Goal: Task Accomplishment & Management: Complete application form

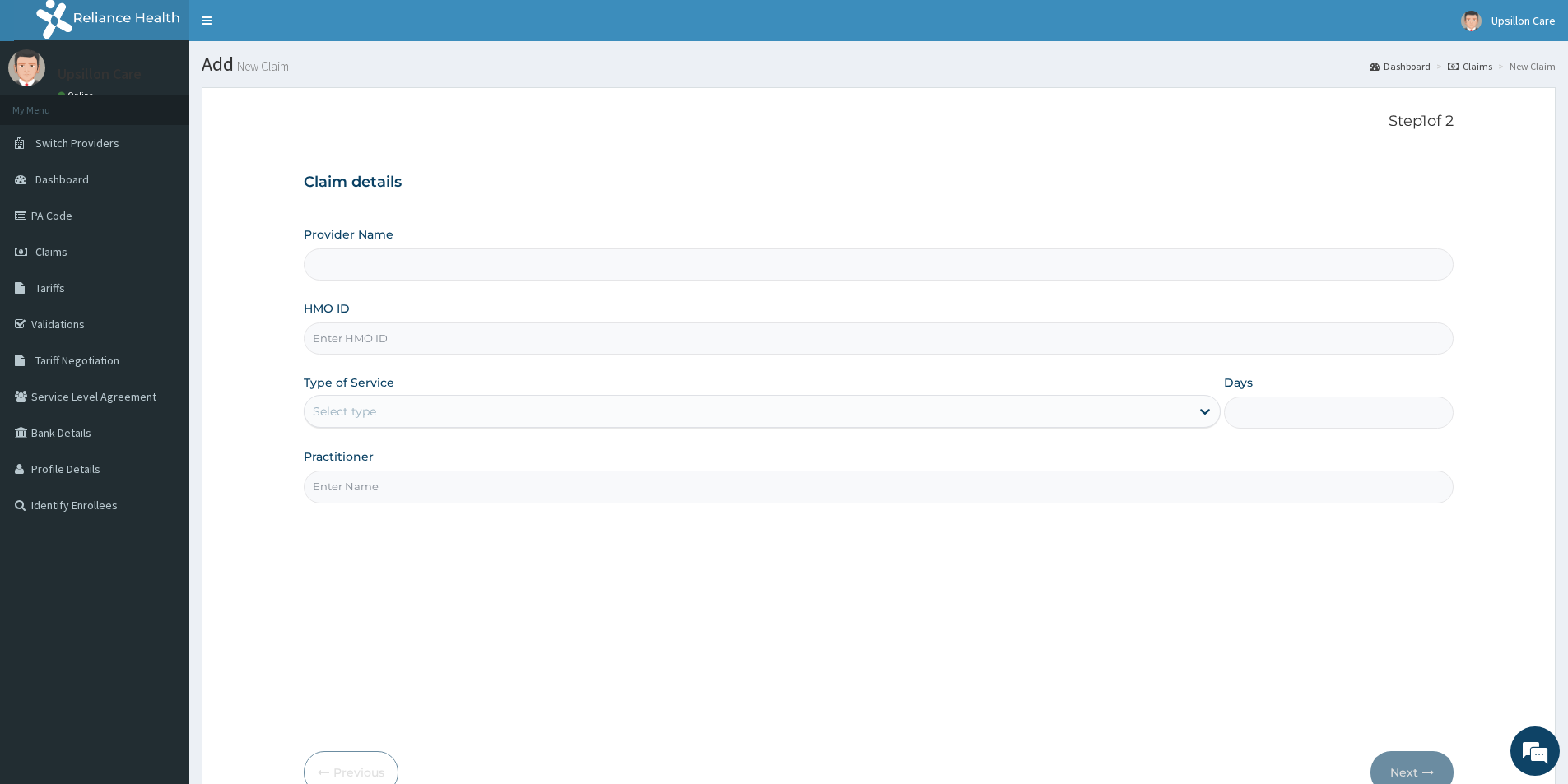
click at [487, 340] on input "HMO ID" at bounding box center [878, 339] width 1149 height 32
paste input "PUE/10030/A"
type input "PUE/10030/A"
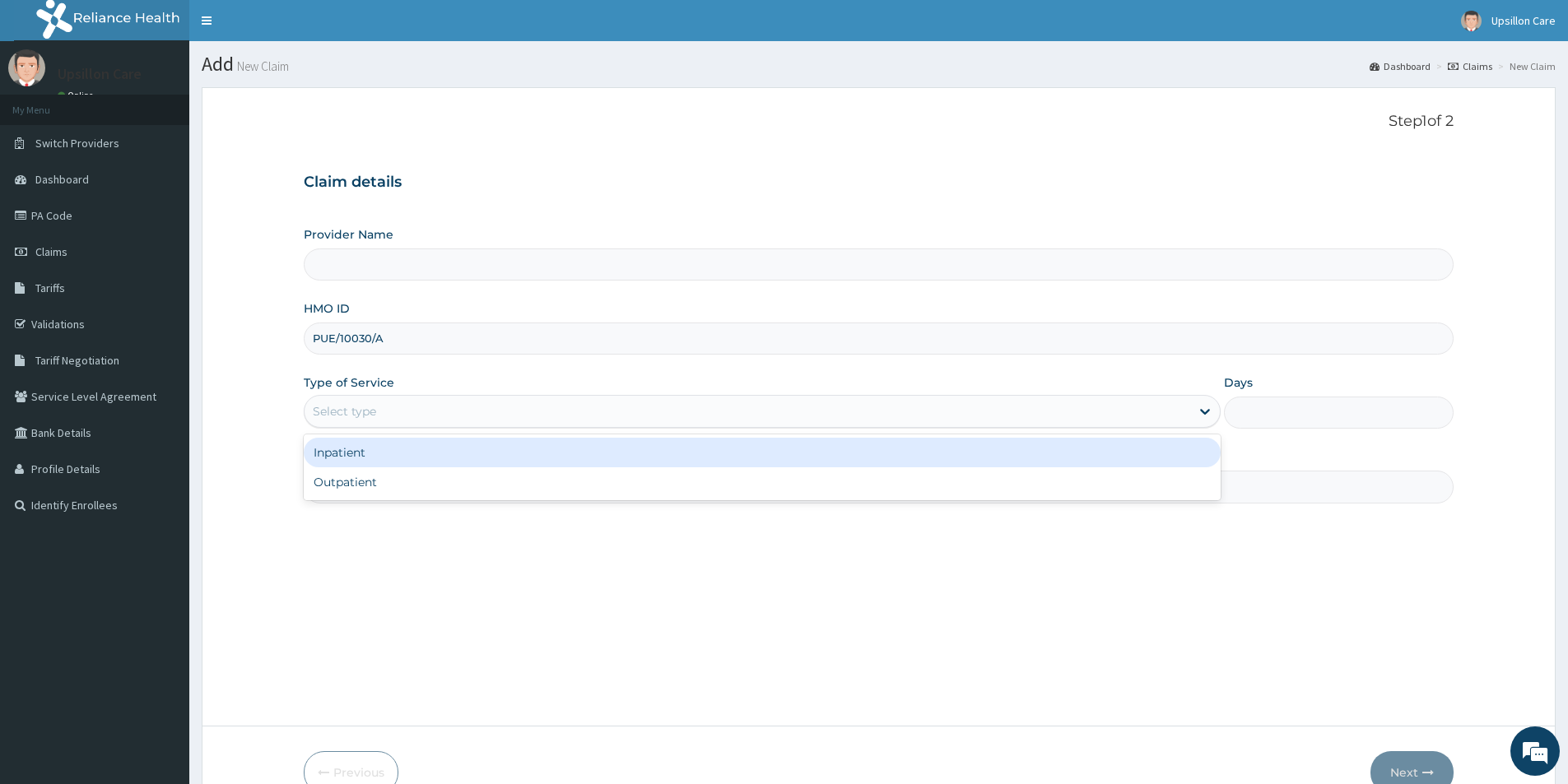
drag, startPoint x: 625, startPoint y: 418, endPoint x: 610, endPoint y: 429, distance: 18.6
click at [625, 418] on div "Select type" at bounding box center [747, 411] width 885 height 27
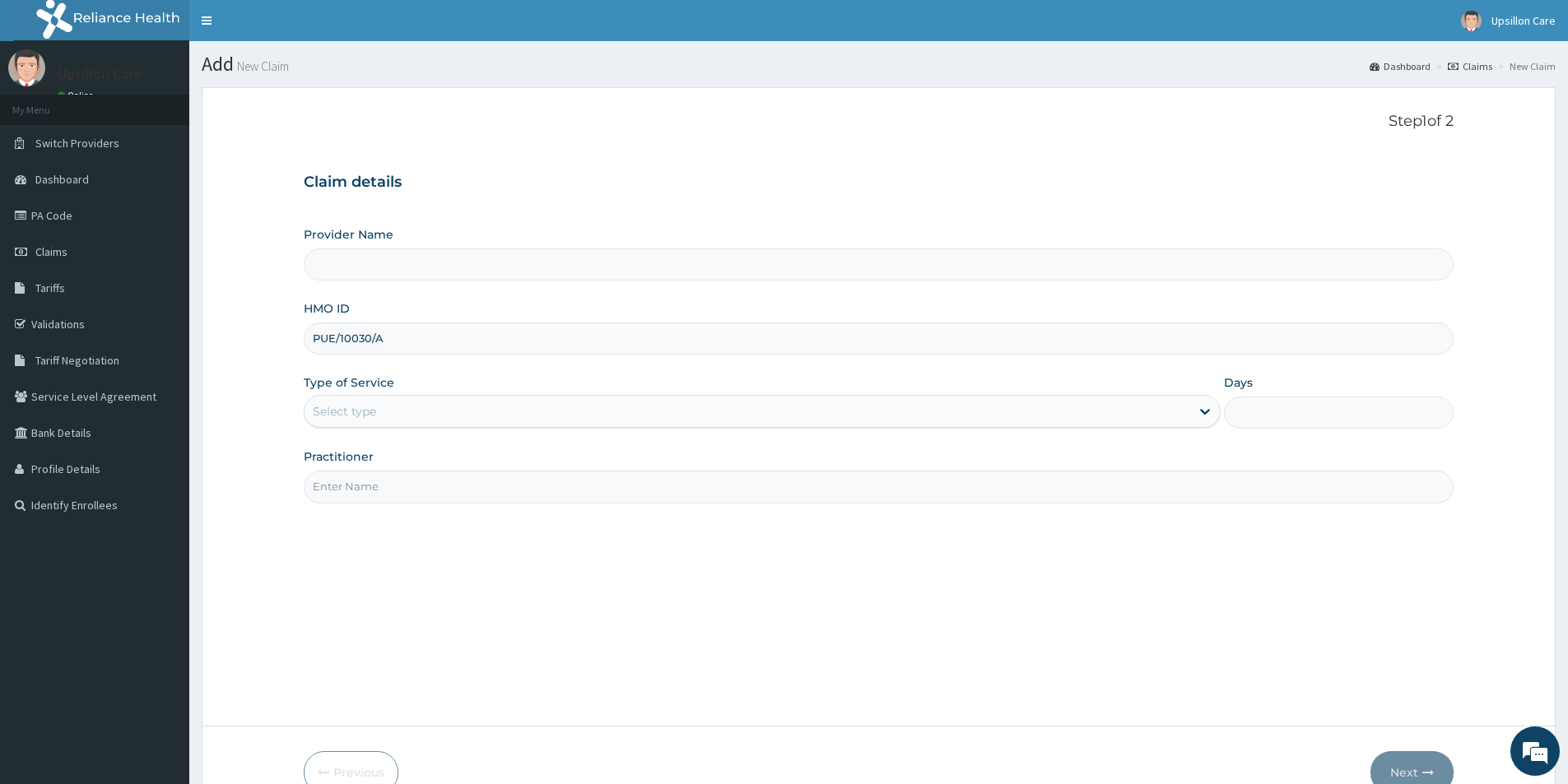
click at [608, 417] on div "Select type" at bounding box center [747, 411] width 885 height 27
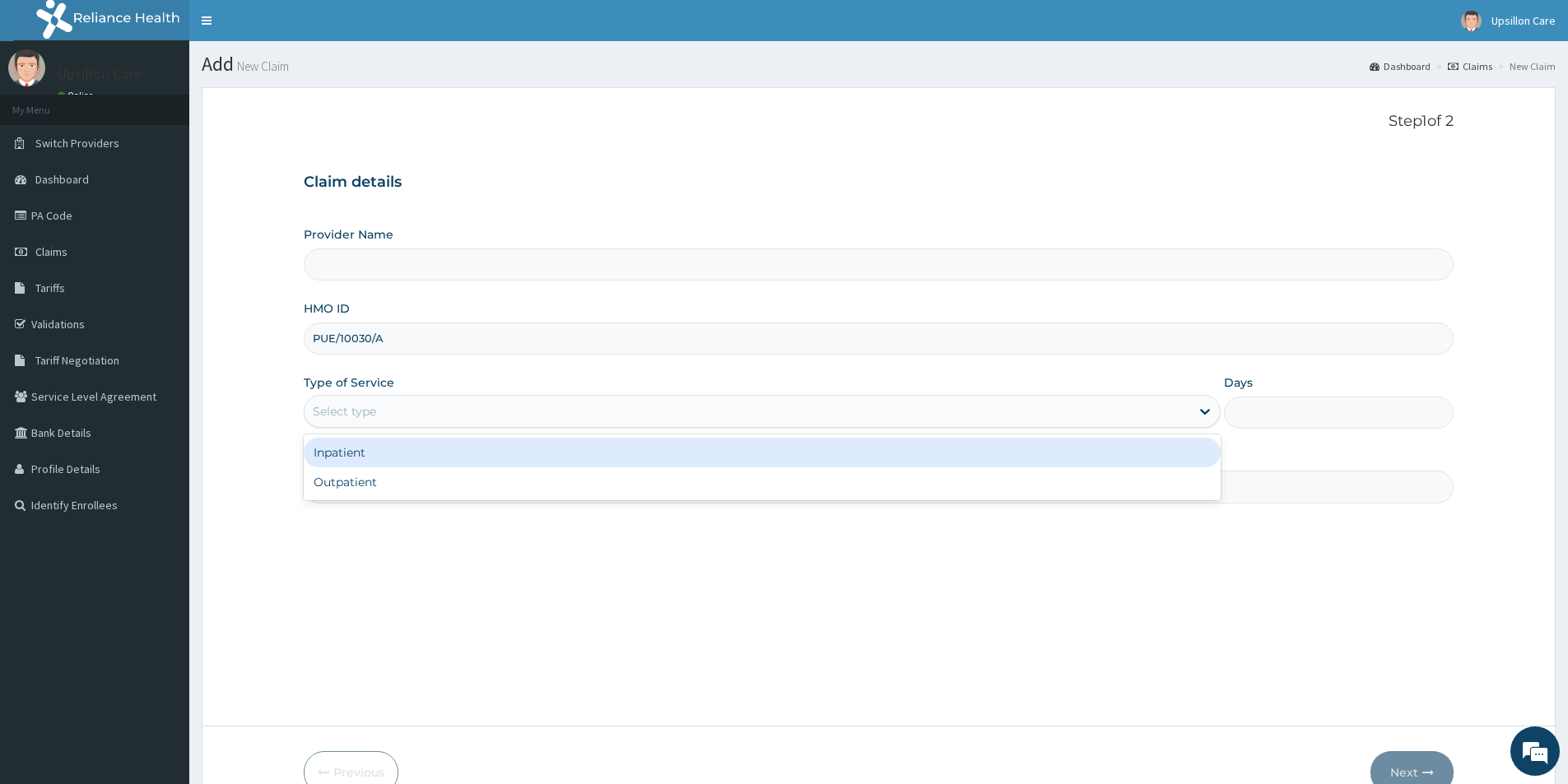
drag, startPoint x: 593, startPoint y: 447, endPoint x: 997, endPoint y: 75, distance: 549.2
click at [594, 451] on div "Inpatient" at bounding box center [762, 452] width 917 height 30
click at [594, 452] on div "Practitioner" at bounding box center [878, 475] width 1149 height 54
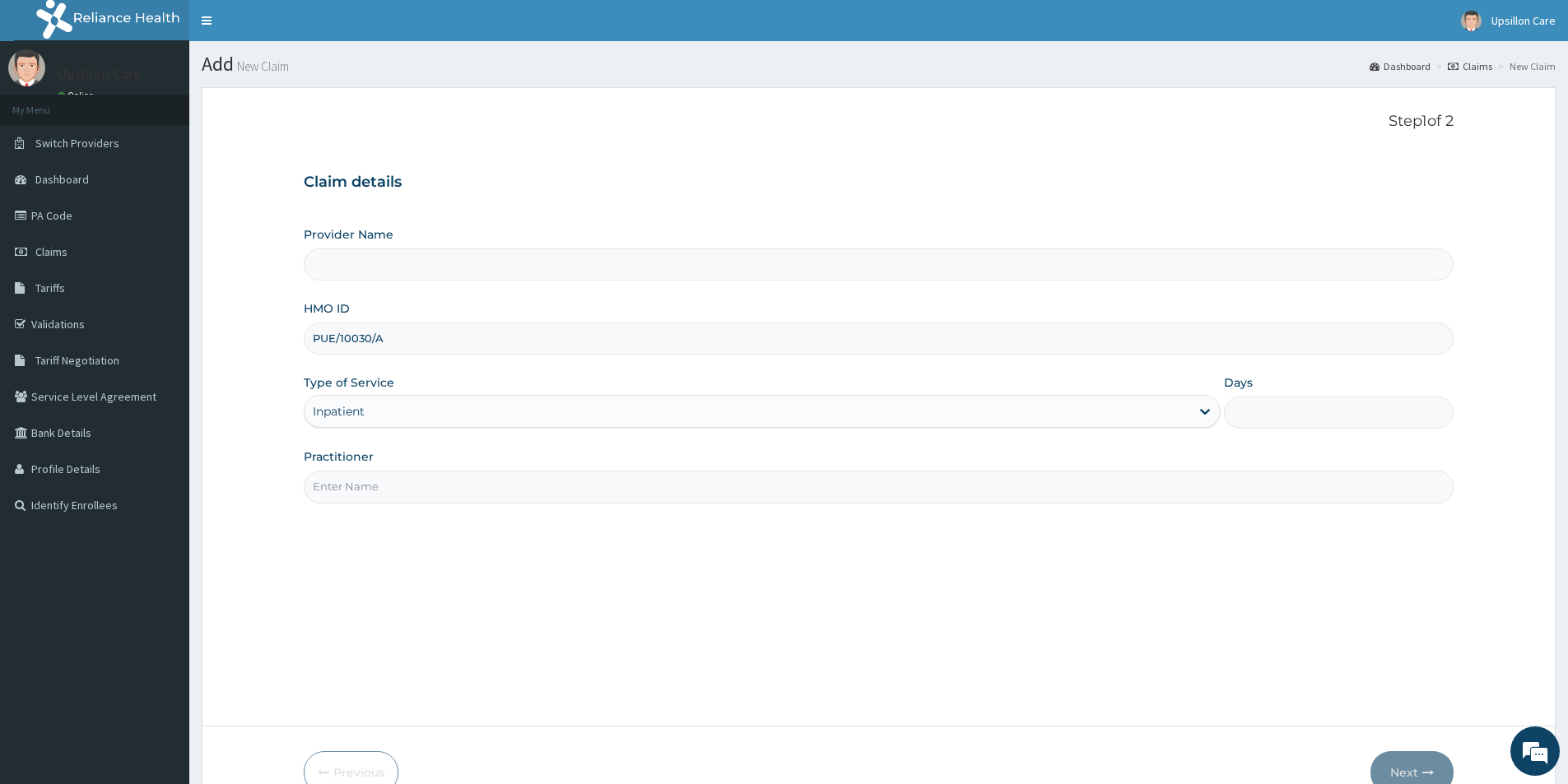
click at [1279, 417] on input "Days" at bounding box center [1338, 413] width 230 height 32
type input "1"
click at [1142, 485] on input "Practitioner" at bounding box center [878, 486] width 1149 height 32
type input "dr evarah"
click at [1407, 764] on button "Next" at bounding box center [1412, 772] width 83 height 43
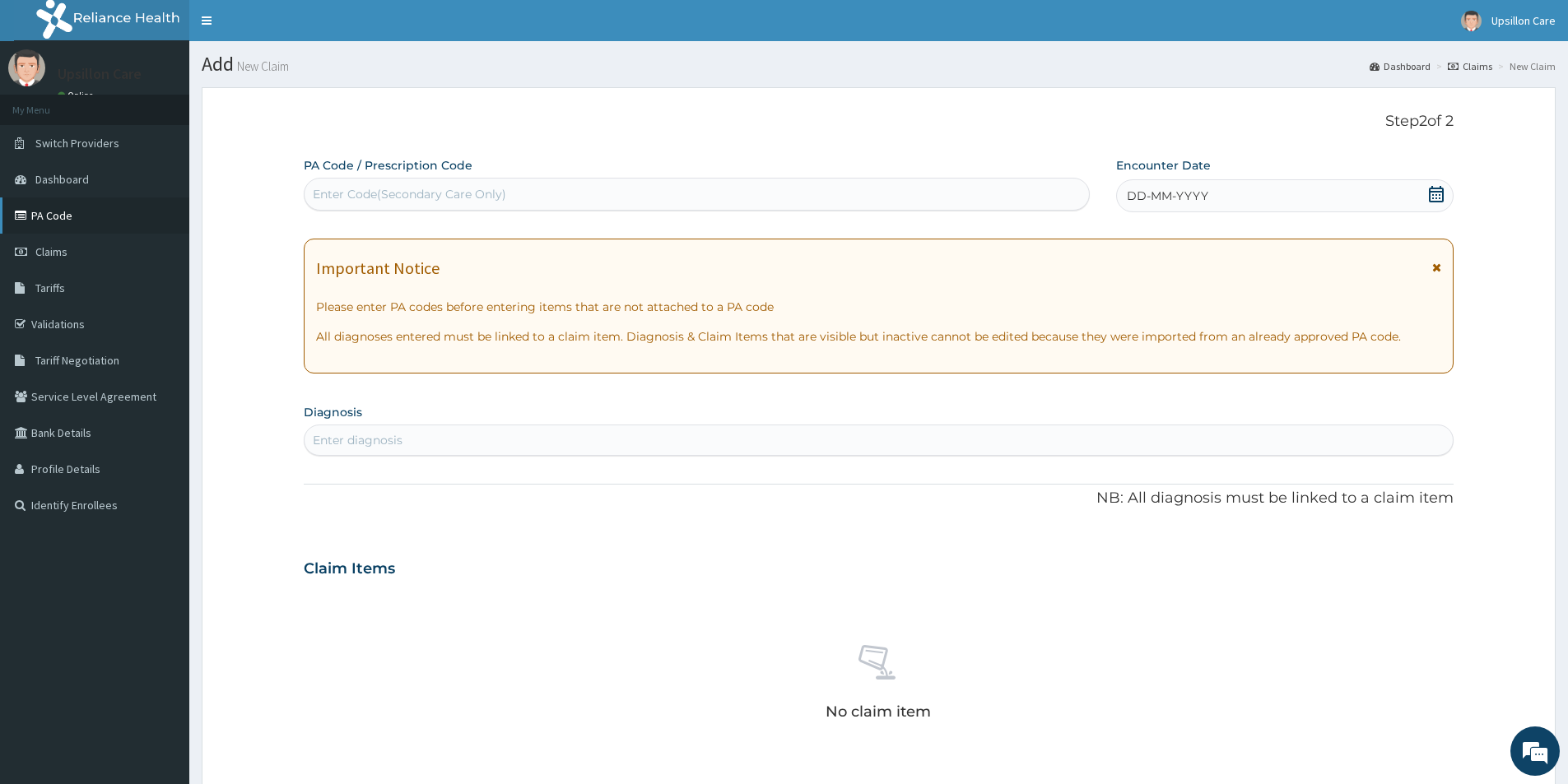
click at [77, 213] on link "PA Code" at bounding box center [94, 216] width 189 height 37
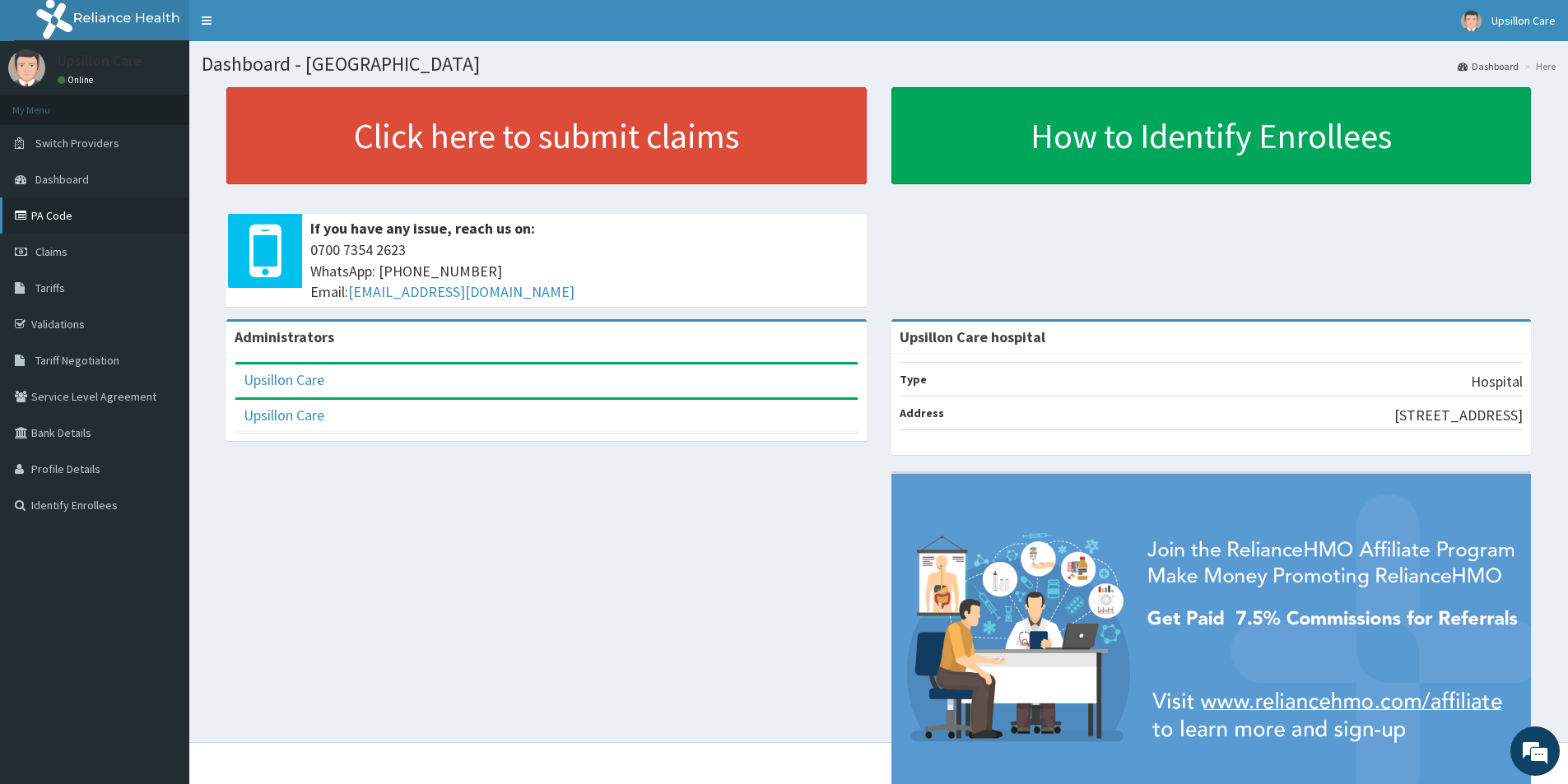
click at [40, 217] on link "PA Code" at bounding box center [94, 216] width 189 height 37
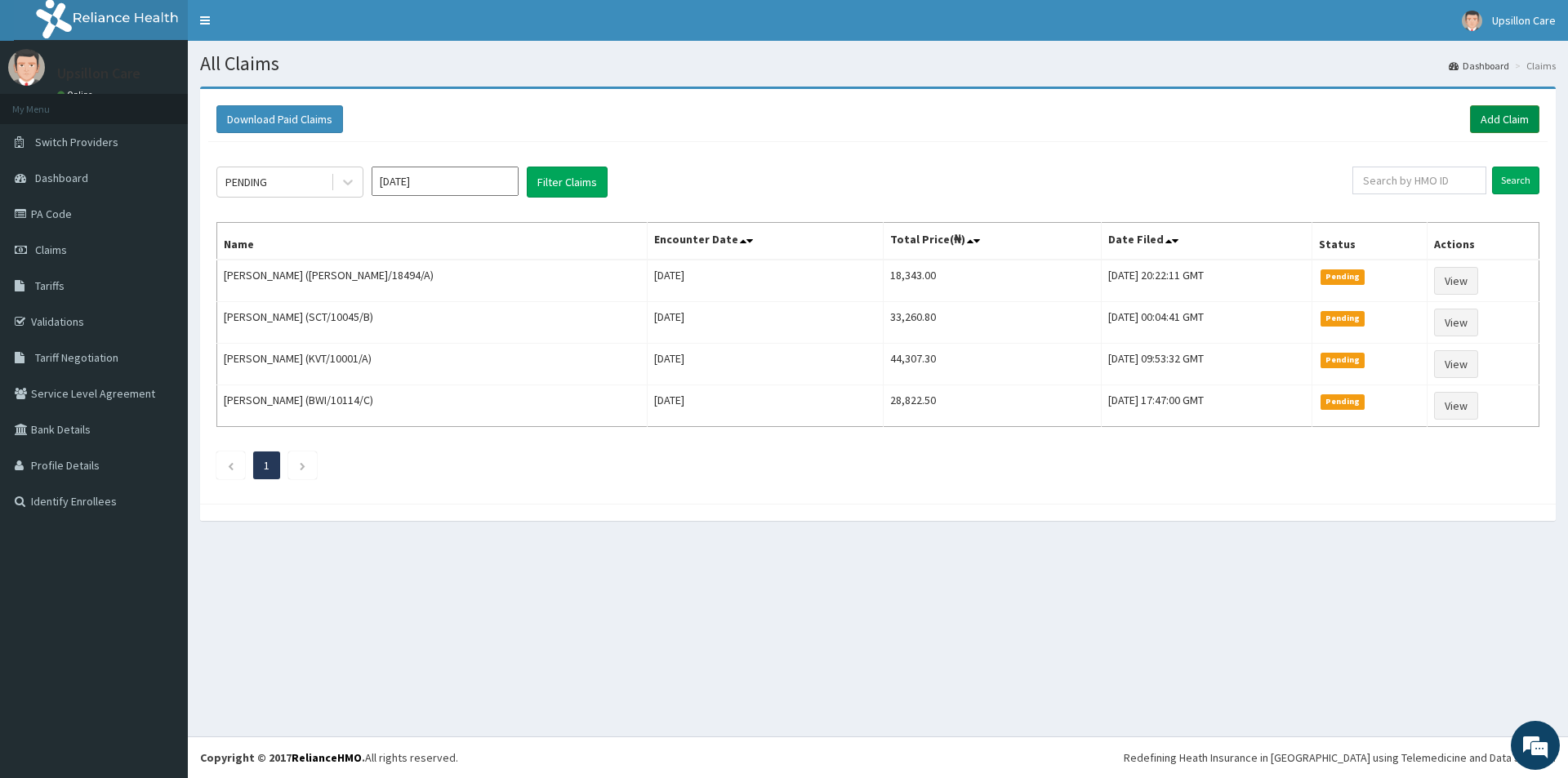
click at [1499, 113] on link "Add Claim" at bounding box center [1504, 119] width 70 height 28
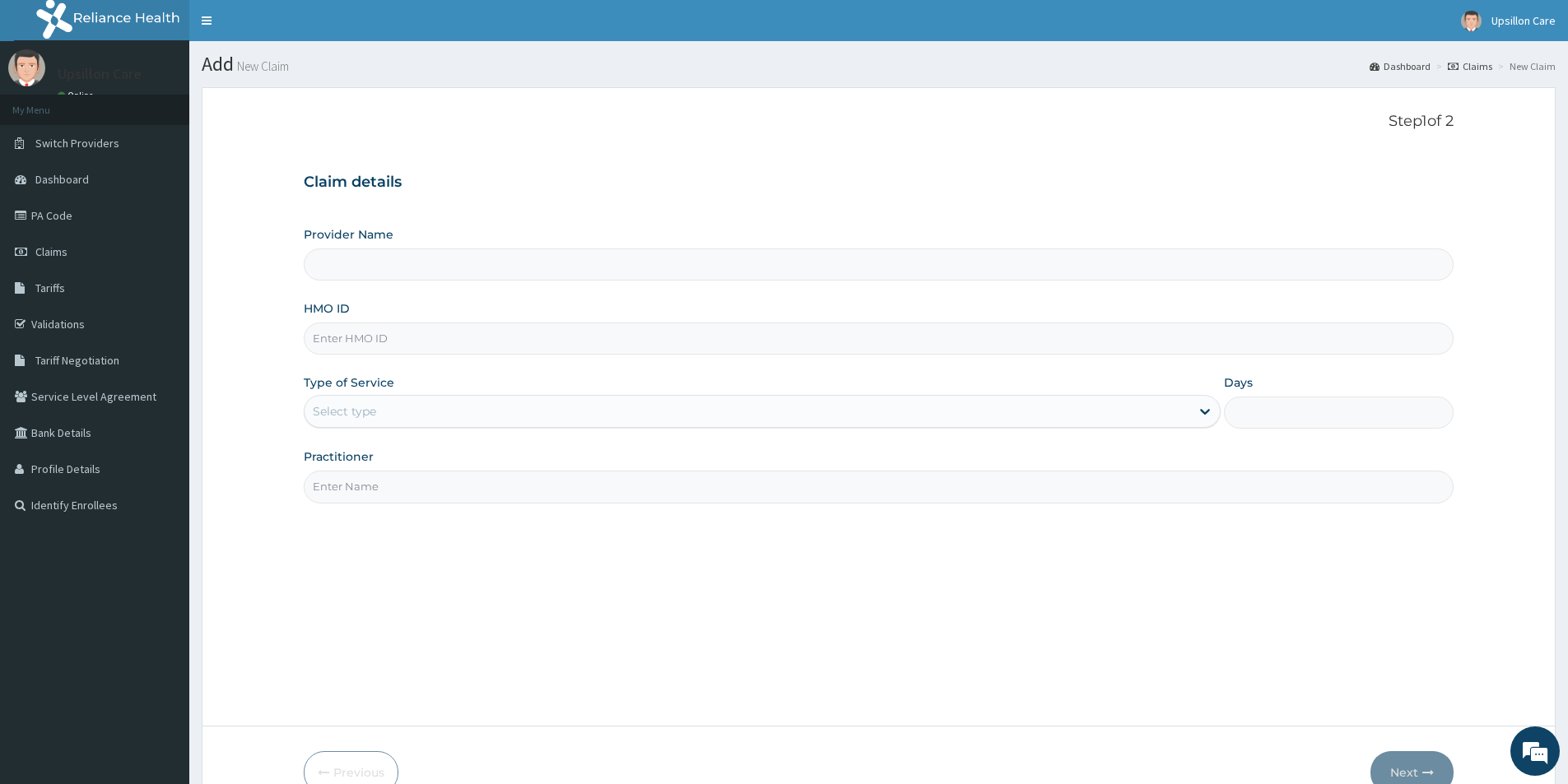
type input "Upsillon Care hospital"
click at [468, 340] on input "HMO ID" at bounding box center [878, 339] width 1149 height 32
paste input "PUE/10030/A"
type input "PUE/10030/A"
click at [432, 409] on div "Select type" at bounding box center [747, 411] width 885 height 27
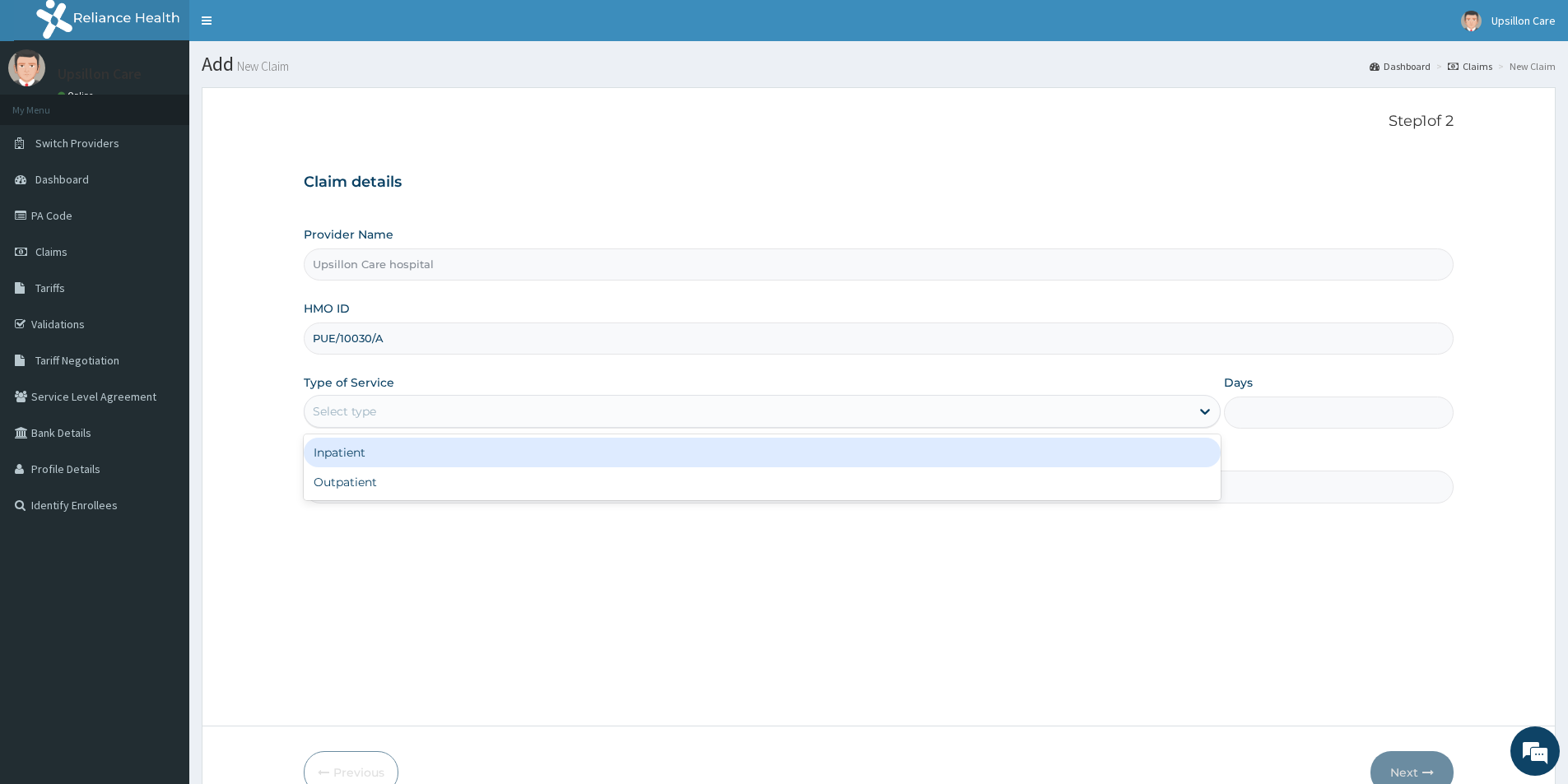
click at [423, 445] on div "Inpatient" at bounding box center [762, 452] width 917 height 30
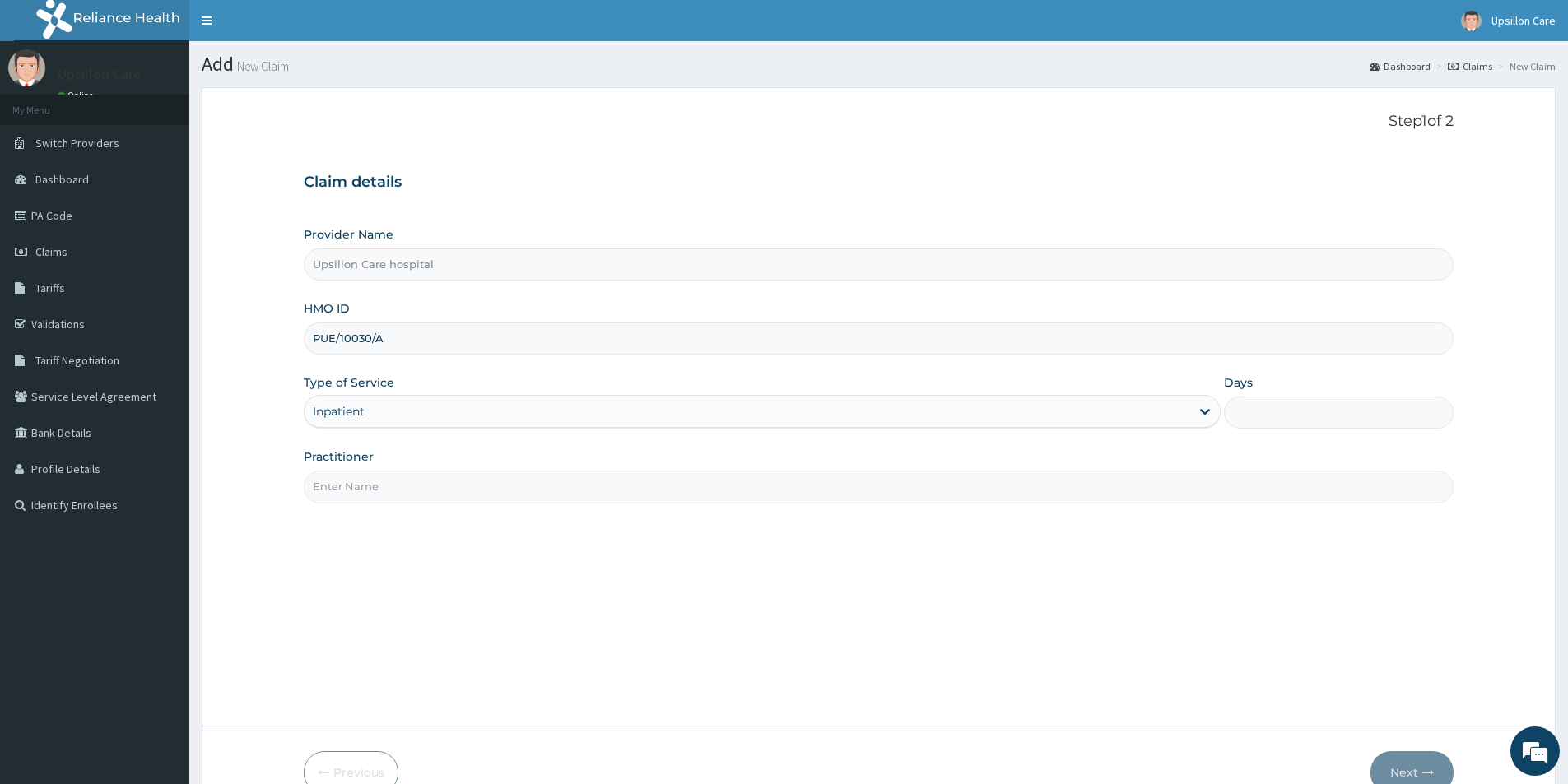
click at [1282, 429] on input "Days" at bounding box center [1338, 413] width 230 height 32
type input "1"
click at [736, 490] on input "Practitioner" at bounding box center [878, 486] width 1149 height 32
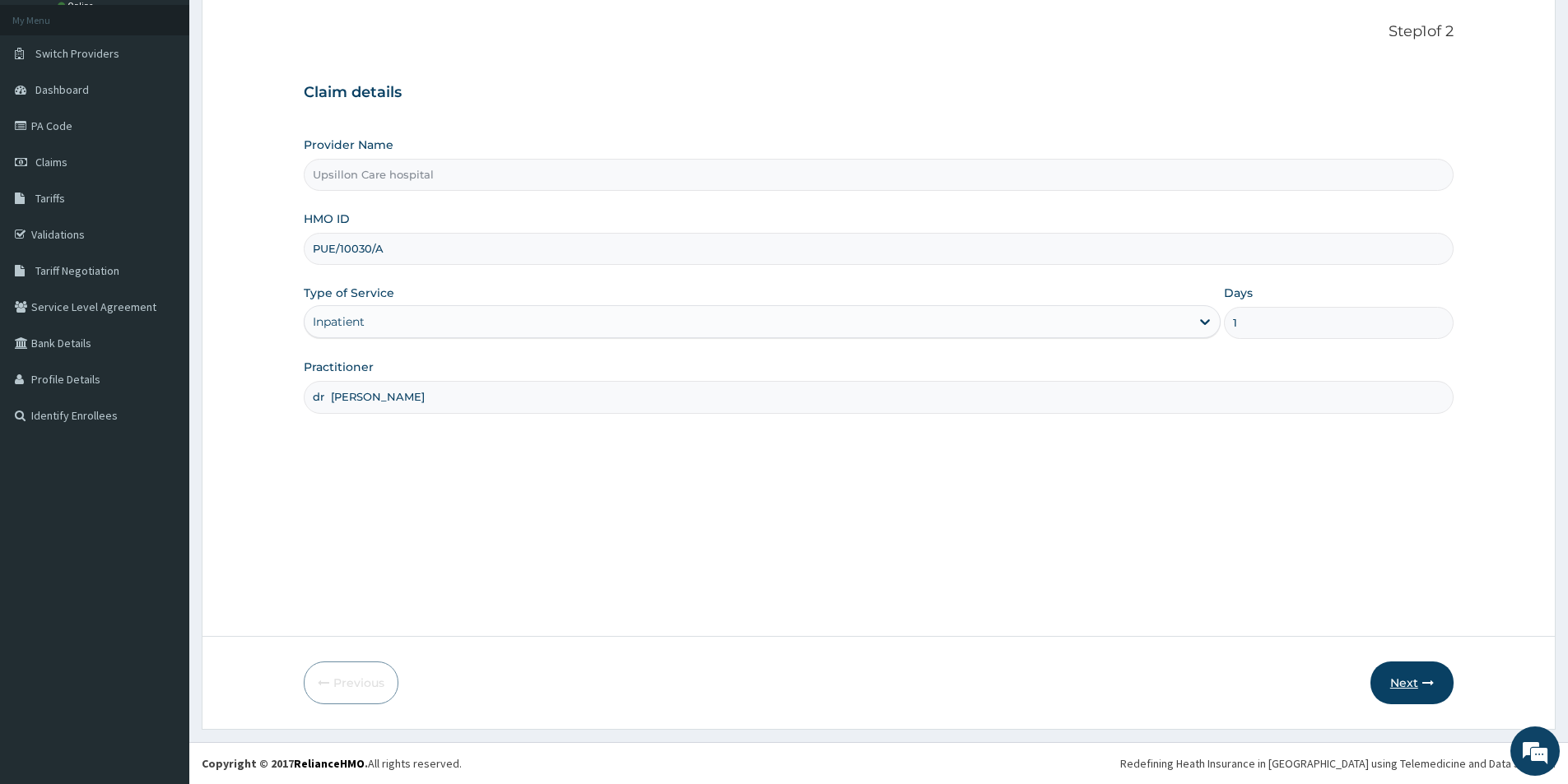
type input "dr evarah"
click at [1413, 682] on button "Next" at bounding box center [1412, 682] width 83 height 43
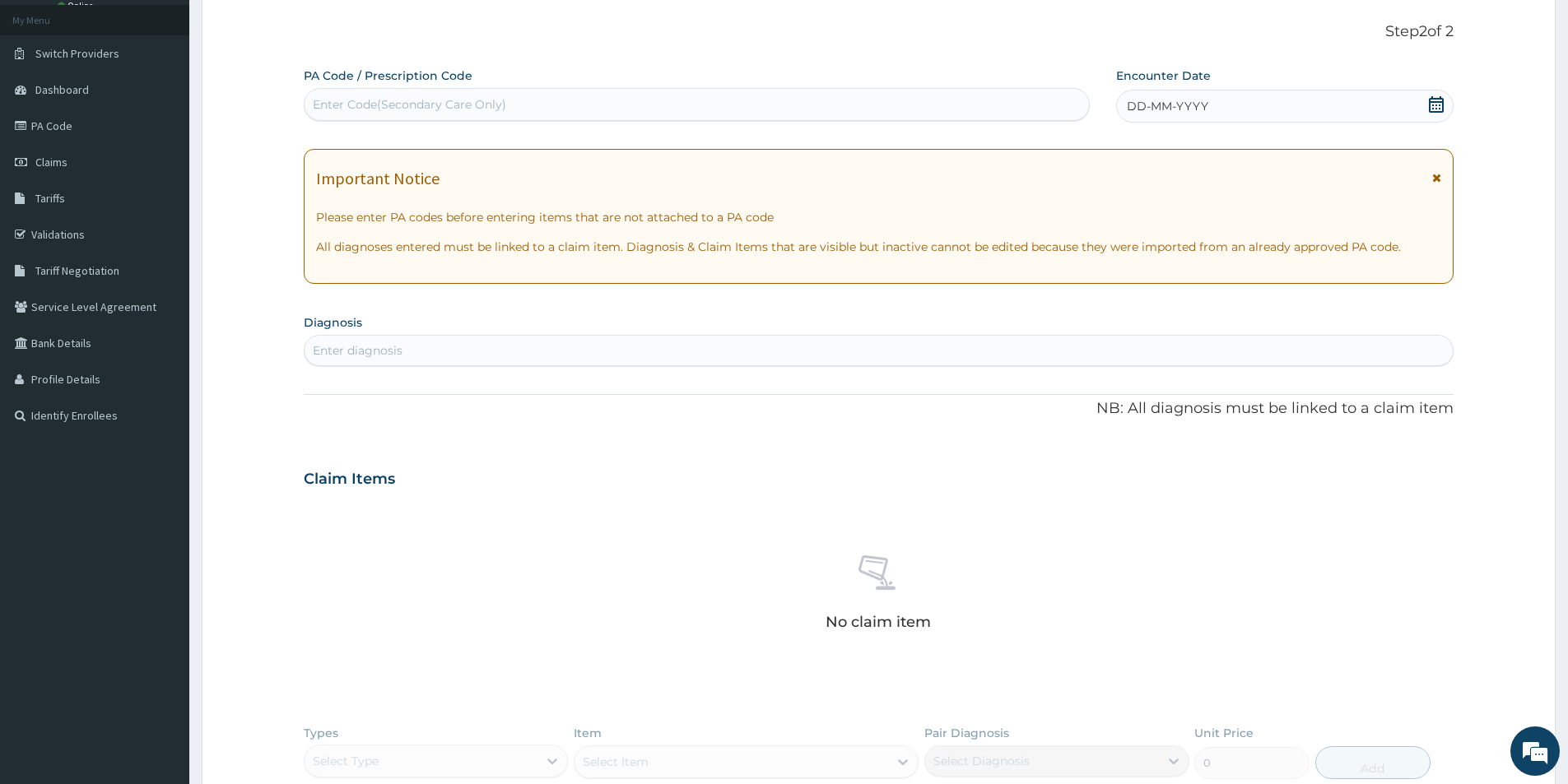
click at [373, 109] on div "Enter Code(Secondary Care Only)" at bounding box center [409, 104] width 193 height 17
paste input "PA/F369E6"
type input "PA/F369E6"
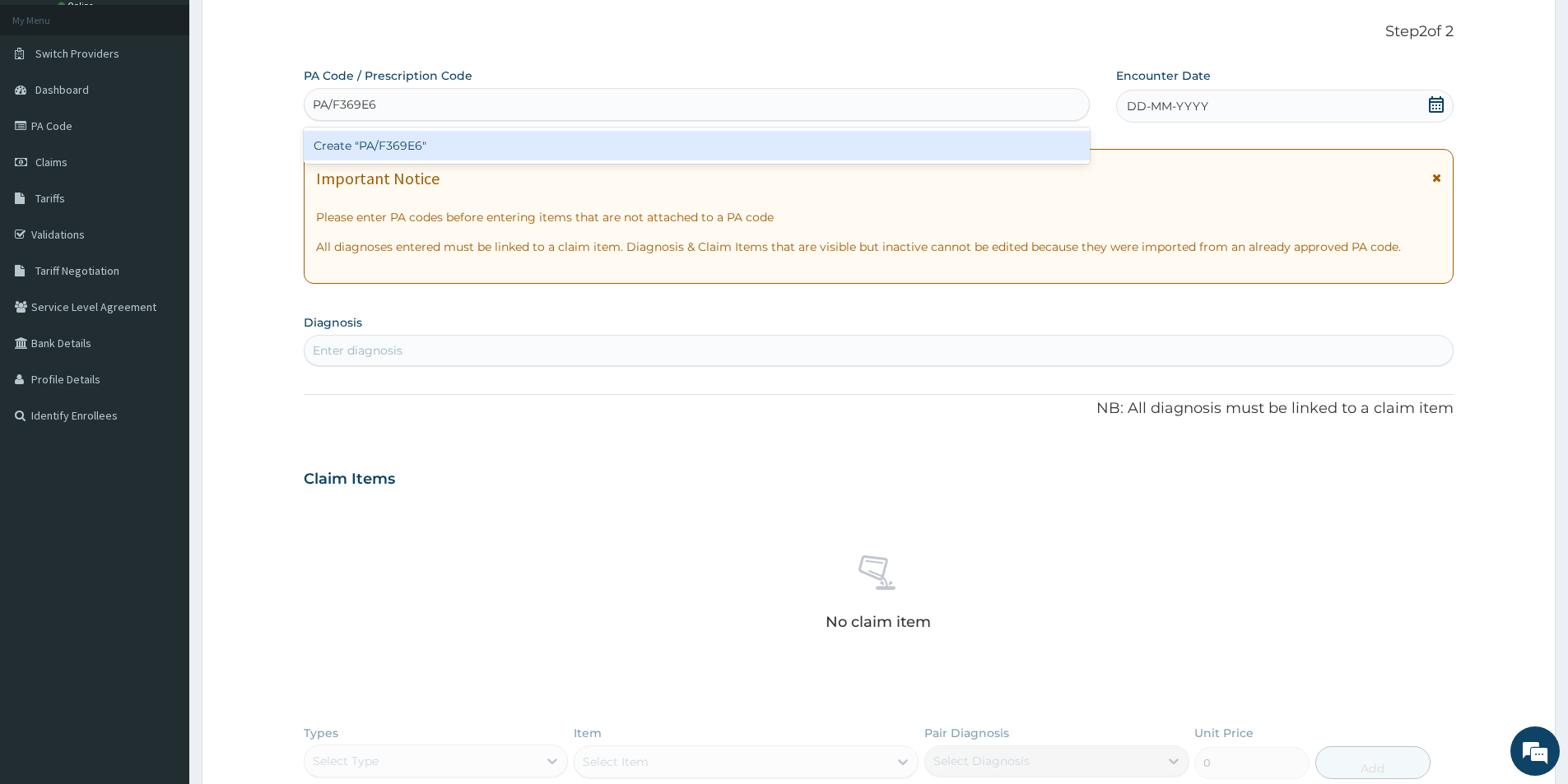
click at [489, 144] on div "Create "PA/F369E6"" at bounding box center [697, 146] width 786 height 30
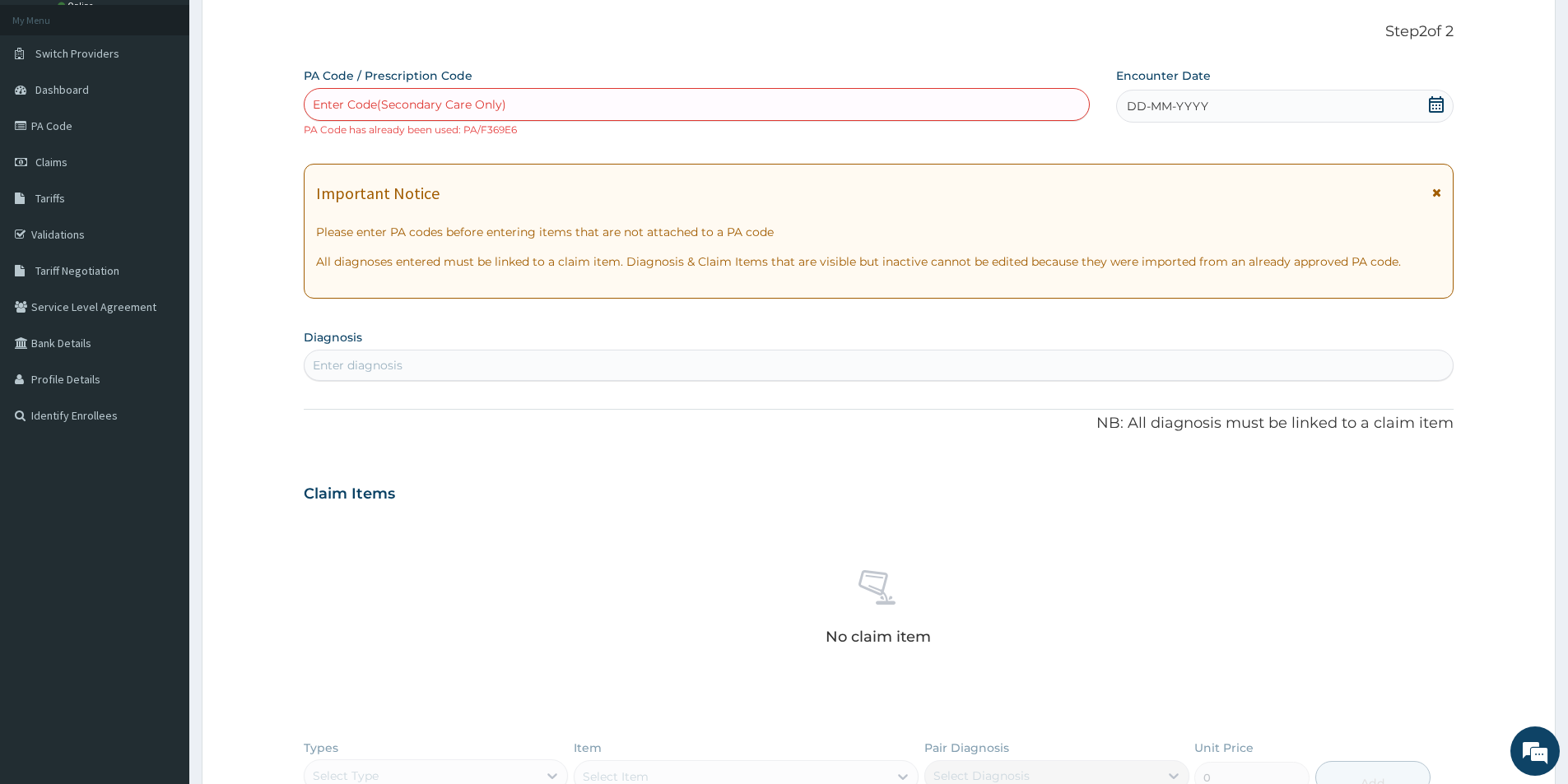
click at [1436, 105] on icon at bounding box center [1435, 104] width 17 height 17
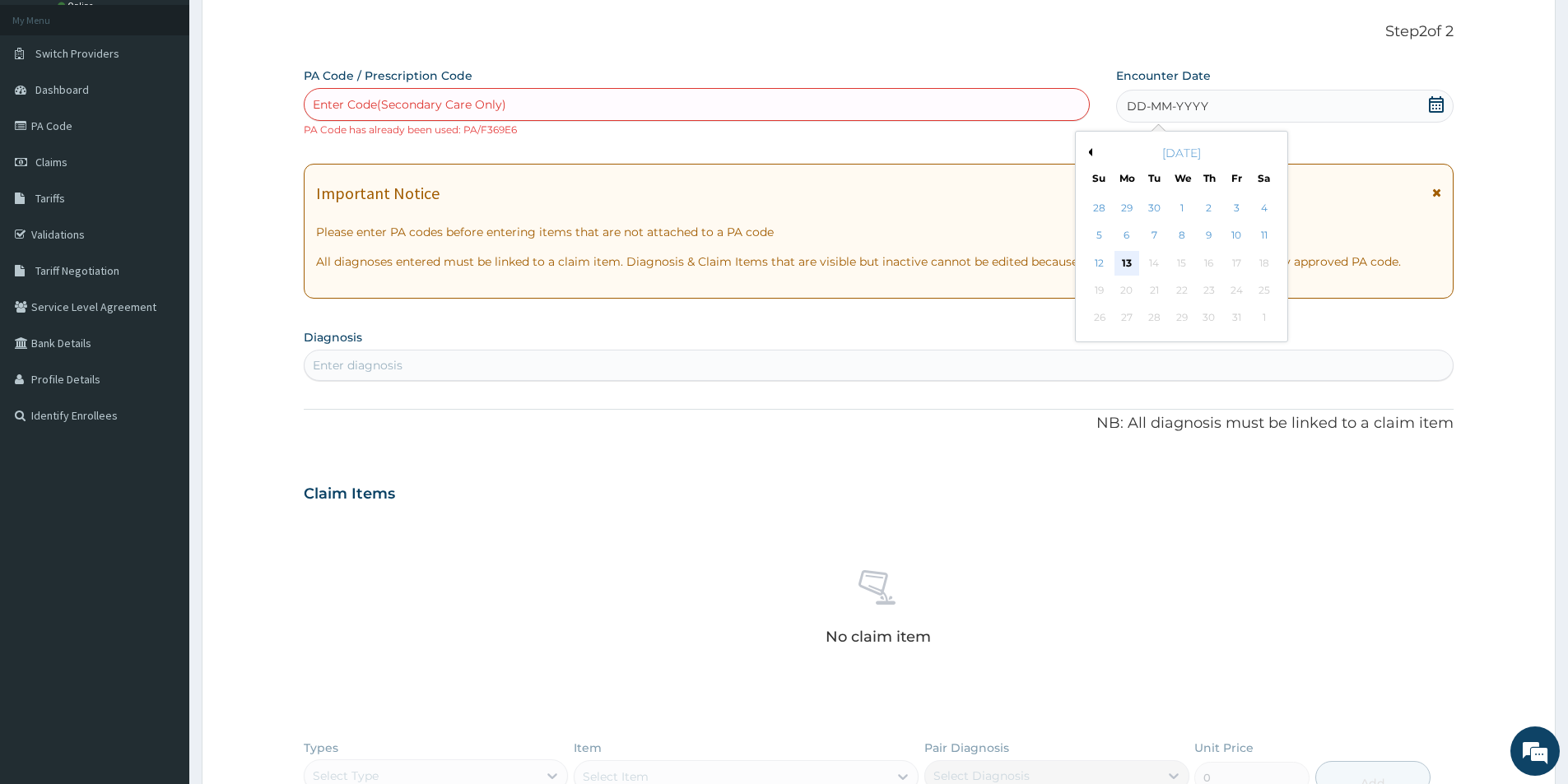
click at [1126, 269] on div "13" at bounding box center [1127, 263] width 25 height 25
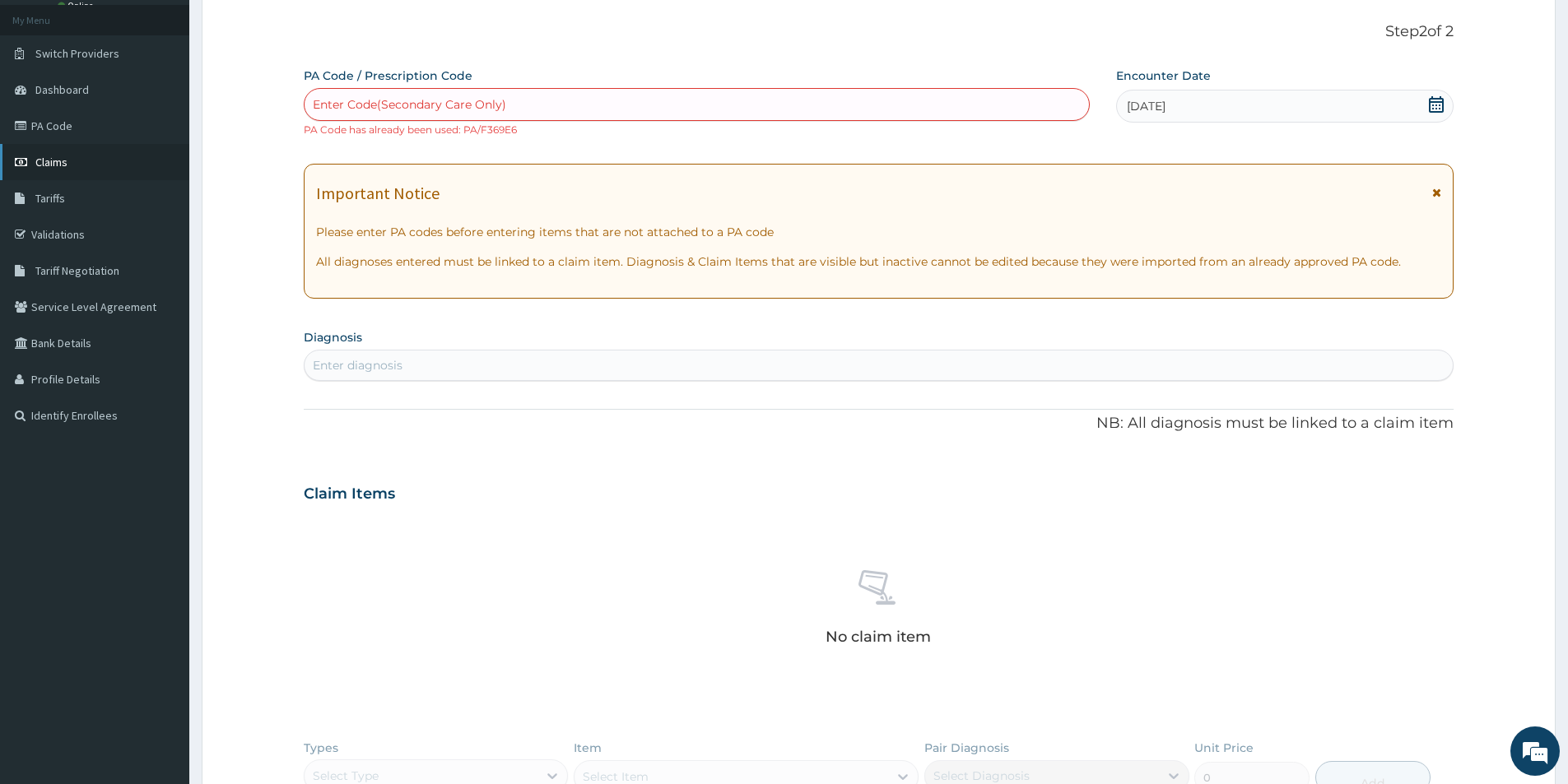
click at [105, 159] on link "Claims" at bounding box center [94, 161] width 189 height 37
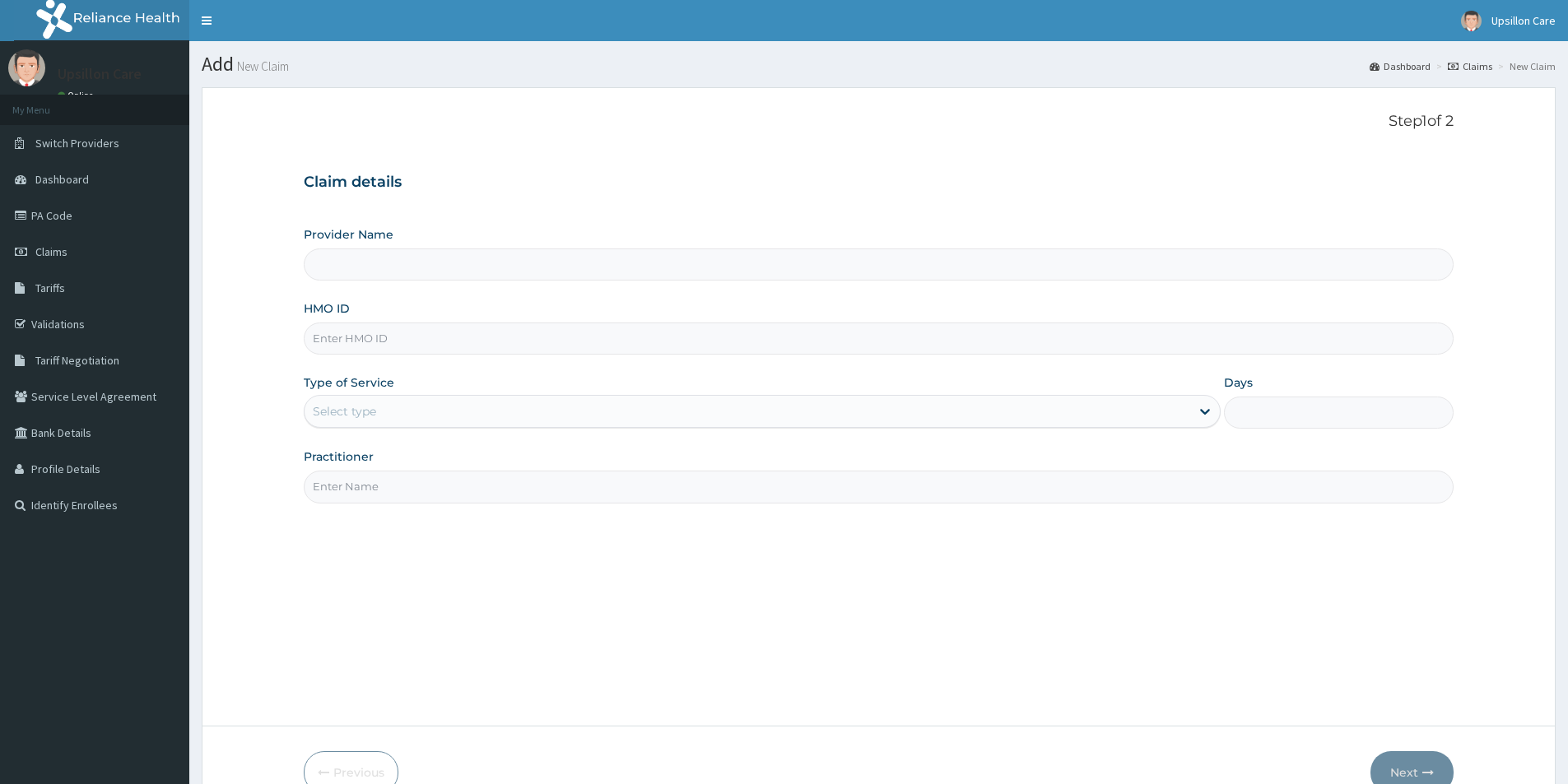
drag, startPoint x: 0, startPoint y: 0, endPoint x: 862, endPoint y: 345, distance: 928.5
click at [862, 344] on input "HMO ID" at bounding box center [878, 339] width 1149 height 32
type input "Upsillon Care hospital"
paste input "PUE/10020/A"
type input "PUE/10020/A"
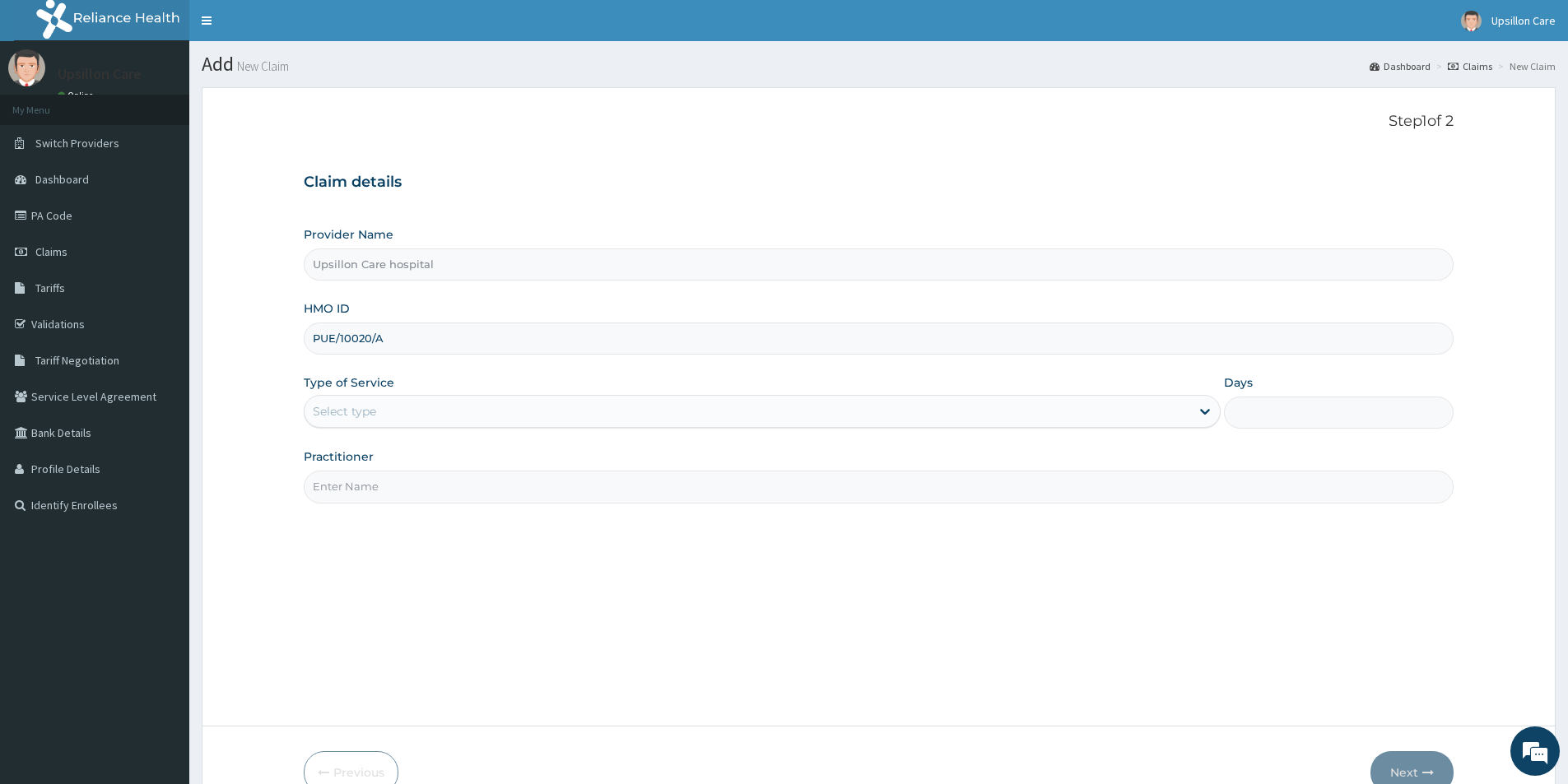
click at [854, 403] on div "Select type" at bounding box center [747, 411] width 885 height 27
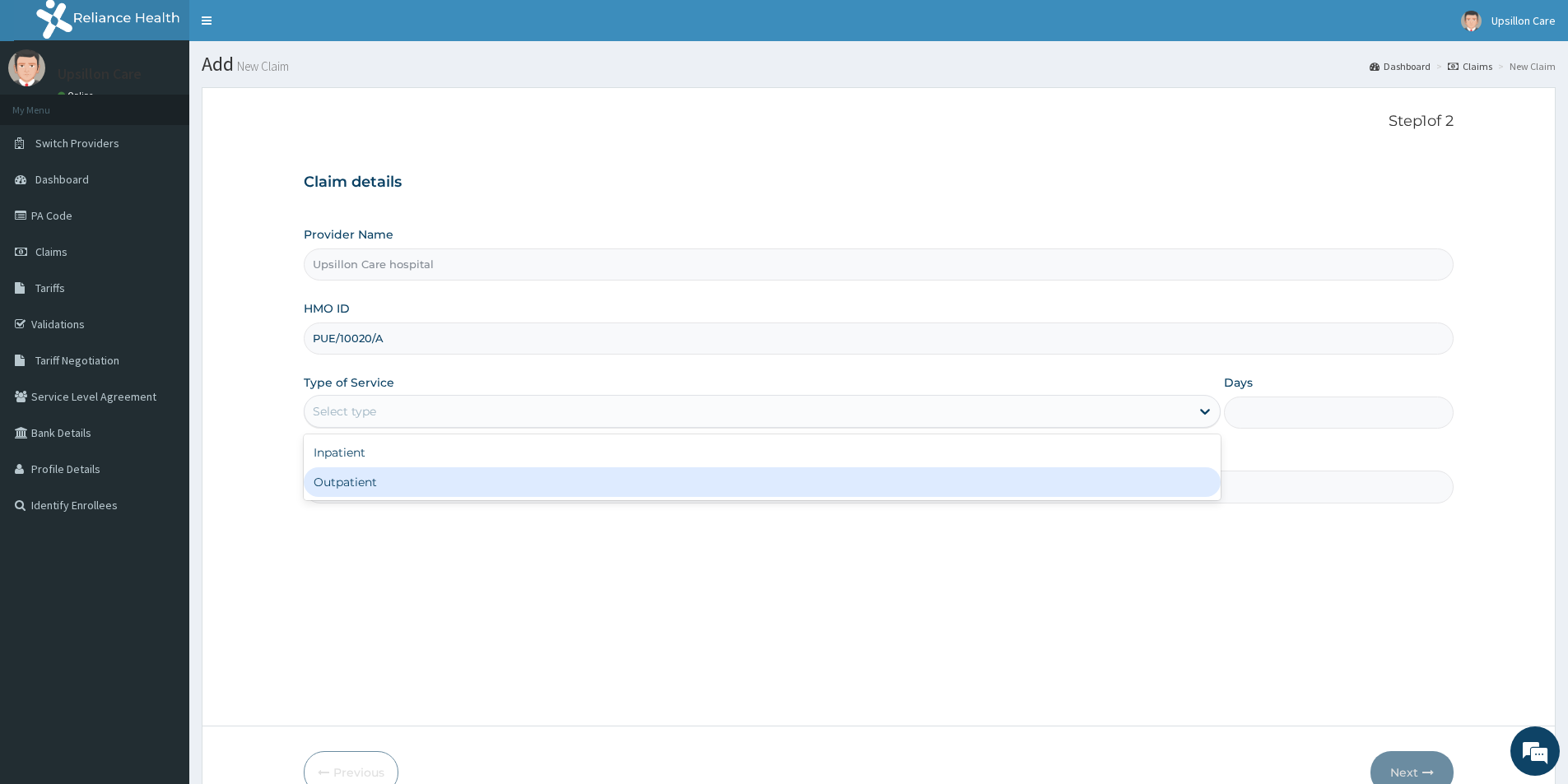
click at [860, 476] on div "Outpatient" at bounding box center [762, 482] width 917 height 30
type input "1"
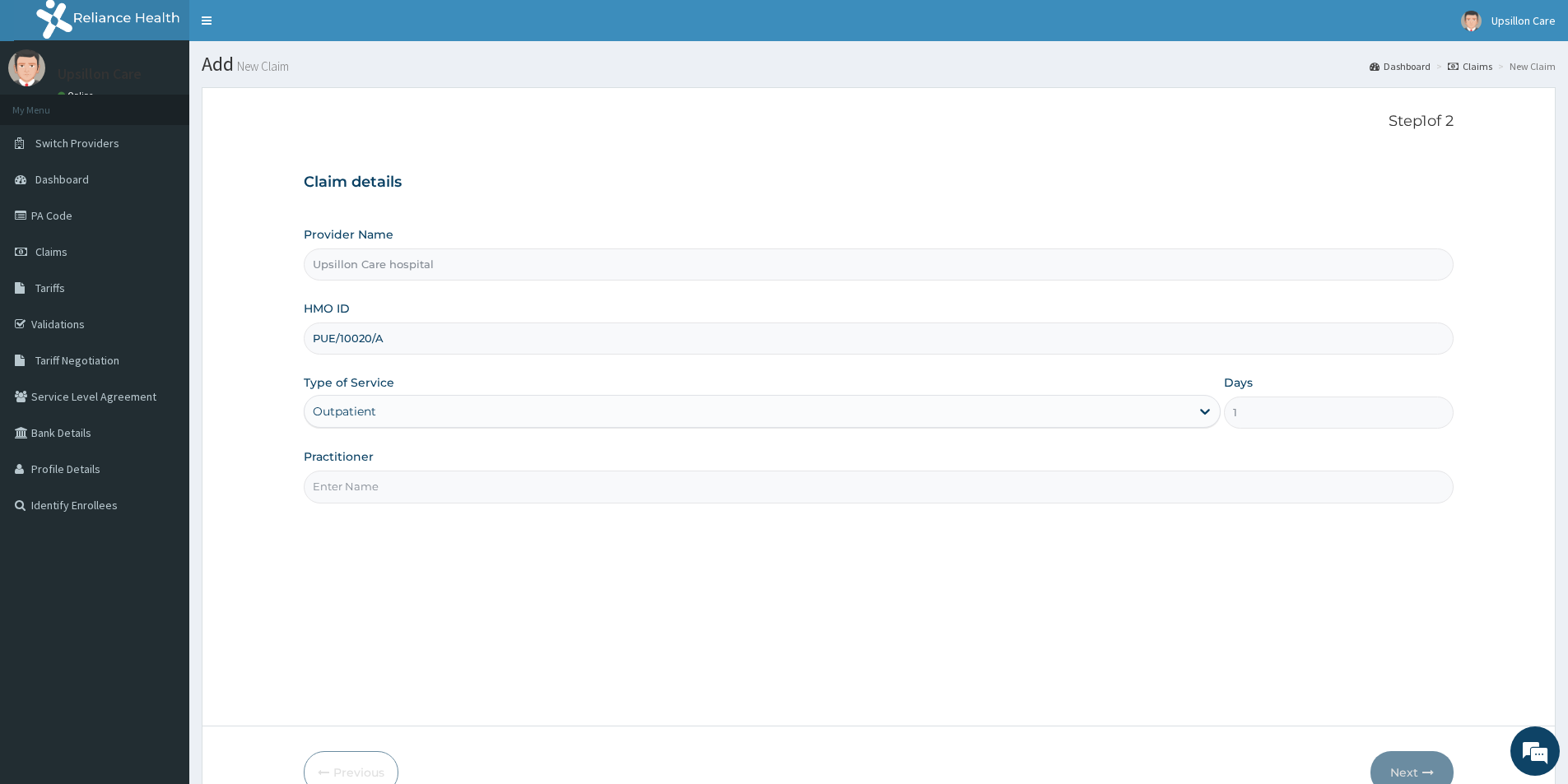
click at [860, 477] on input "Practitioner" at bounding box center [878, 486] width 1149 height 32
type input "dr evarah"
click at [1424, 757] on button "Next" at bounding box center [1412, 772] width 83 height 43
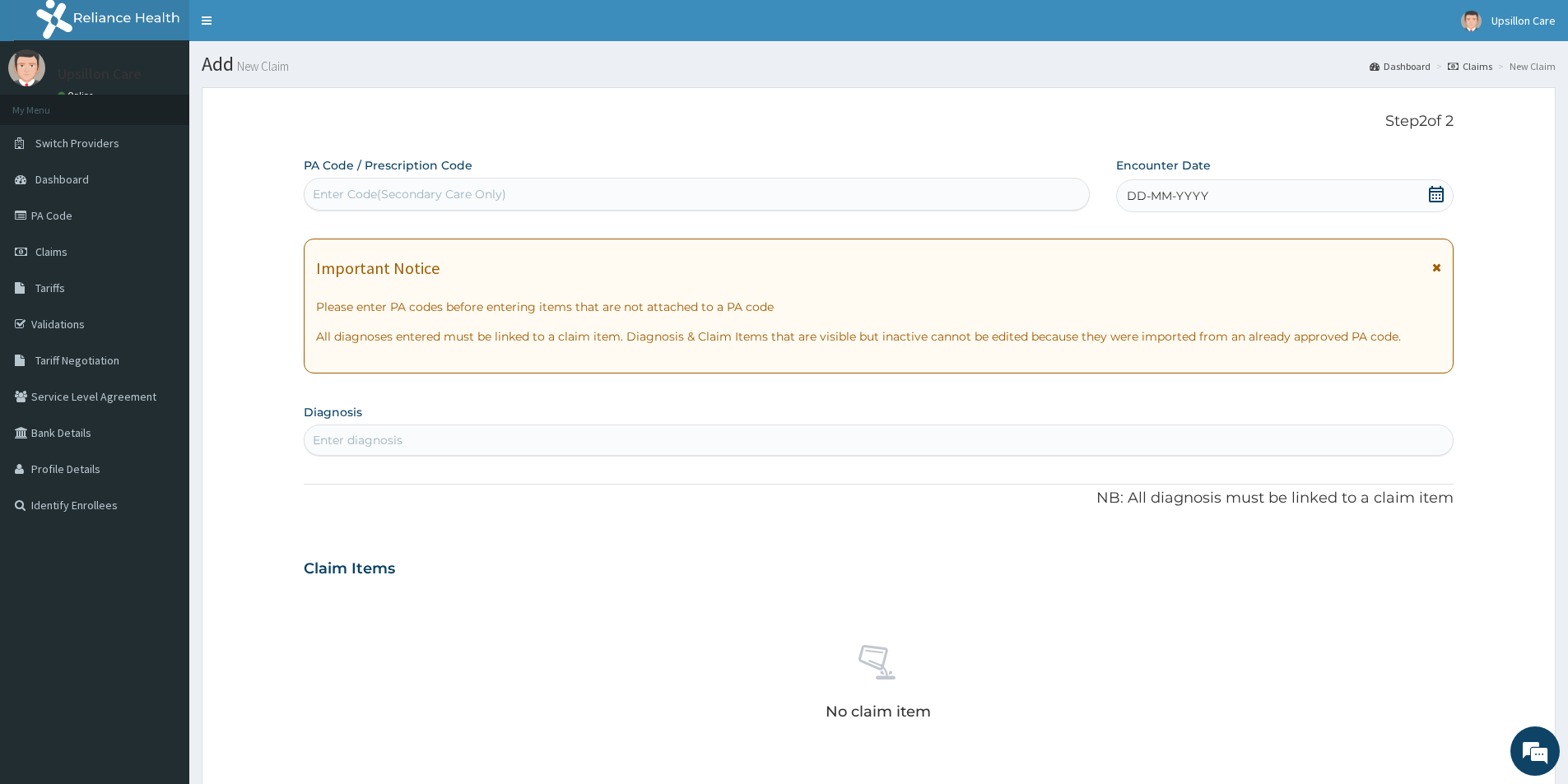
click at [718, 189] on div "Enter Code(Secondary Care Only)" at bounding box center [697, 194] width 784 height 27
paste input "PA/352AF5"
type input "PA/352AF5"
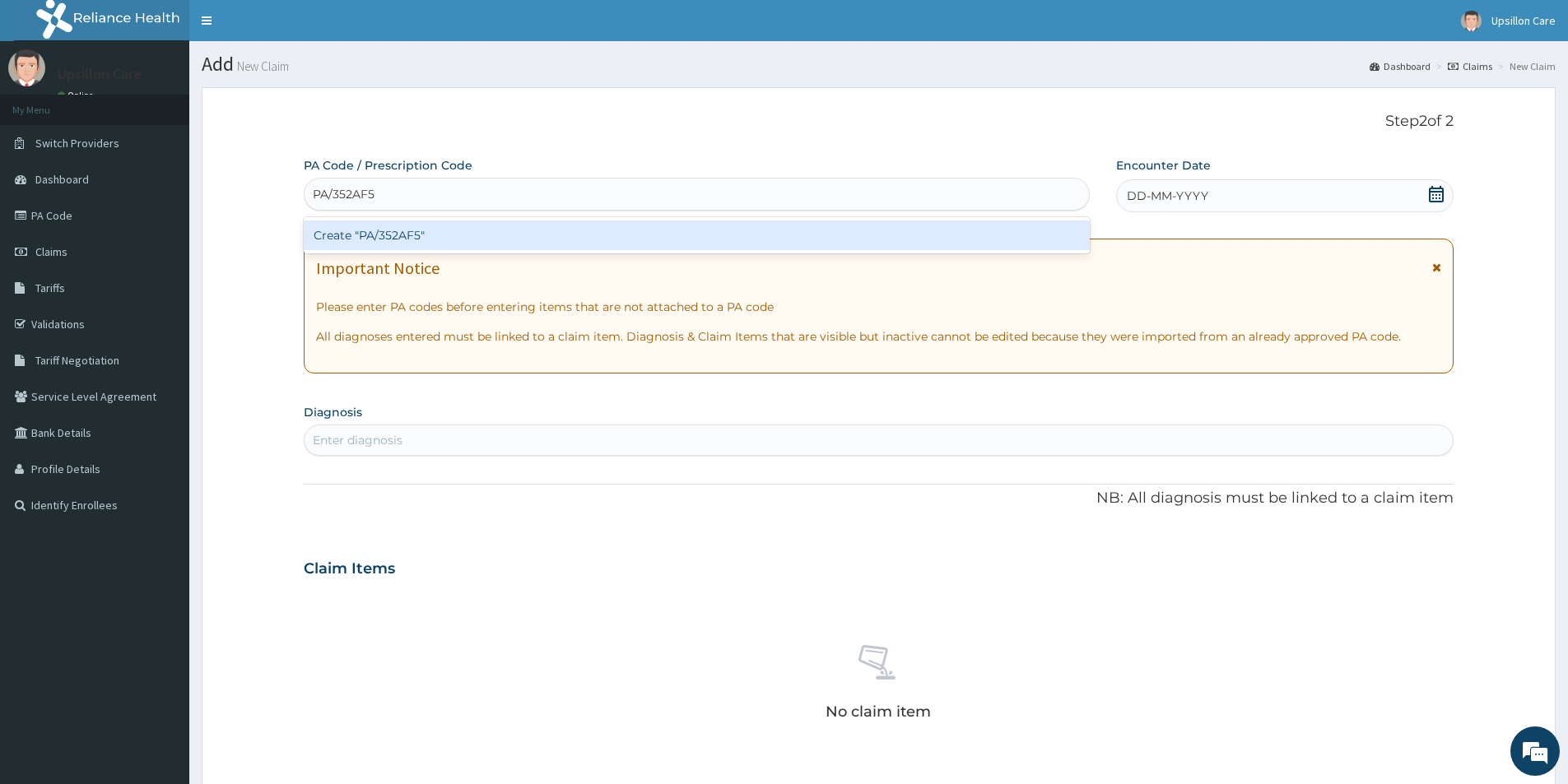
click at [729, 233] on div "Create "PA/352AF5"" at bounding box center [697, 236] width 786 height 30
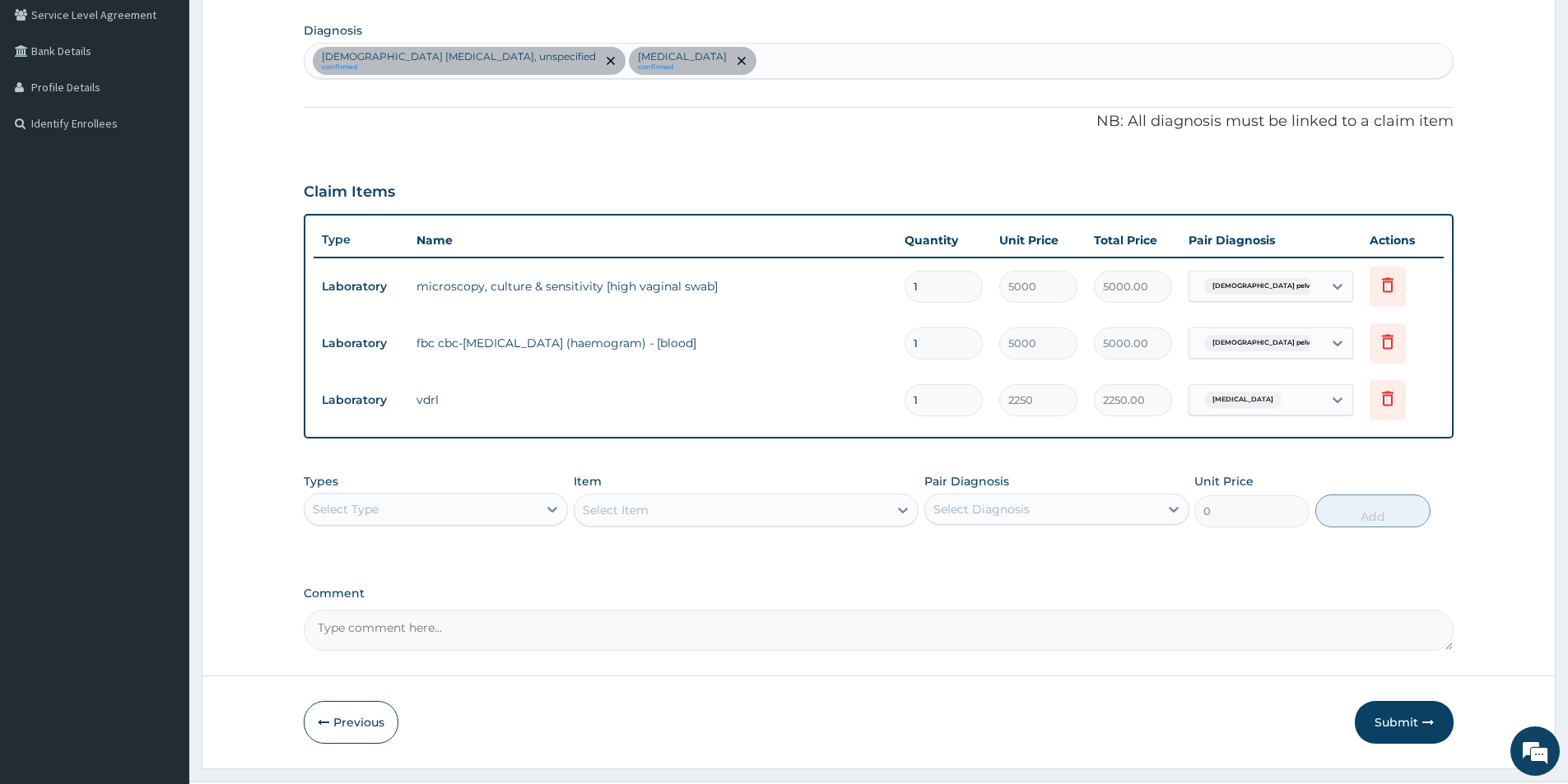
scroll to position [422, 0]
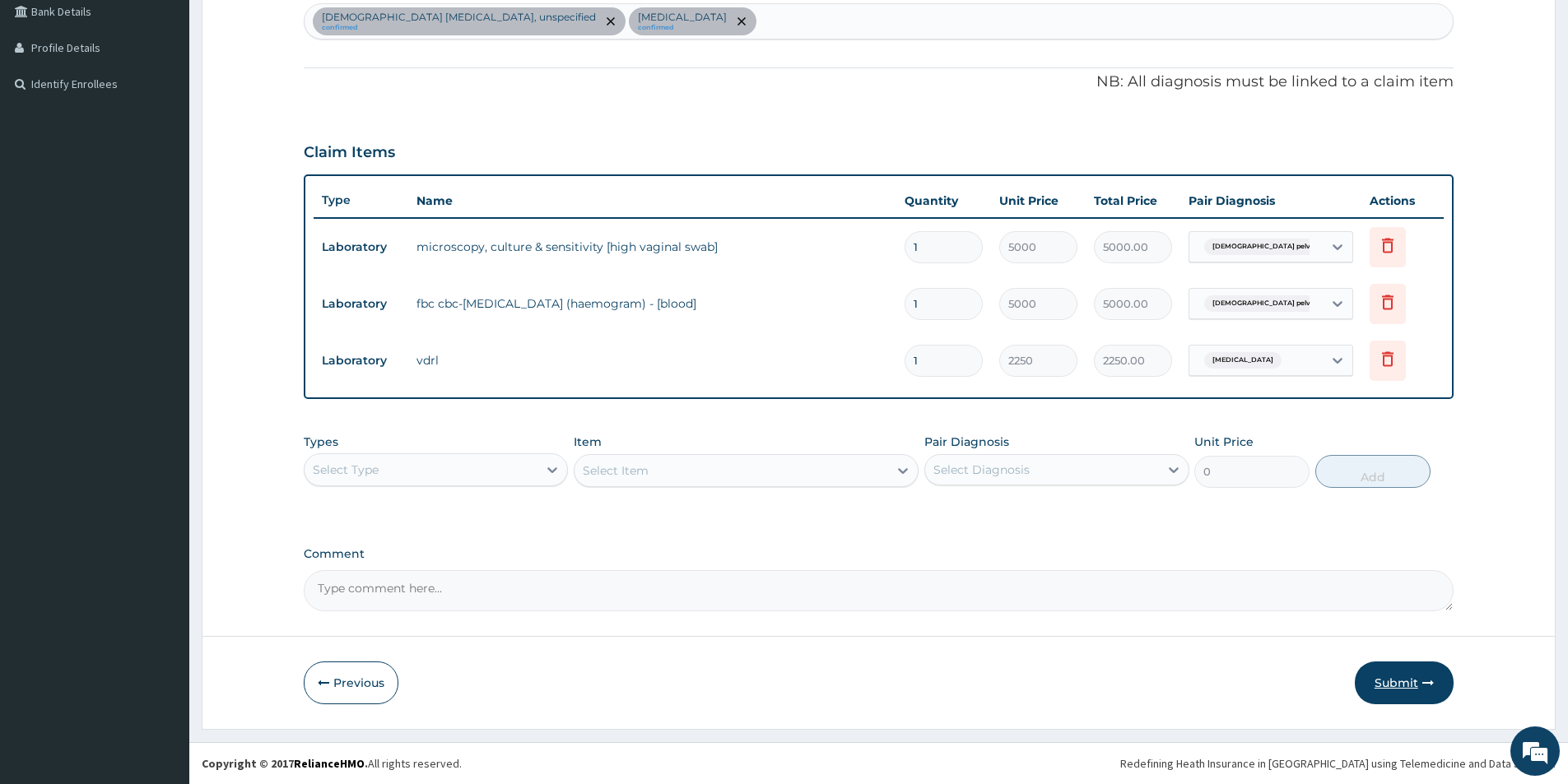
click at [1407, 684] on button "Submit" at bounding box center [1404, 682] width 99 height 43
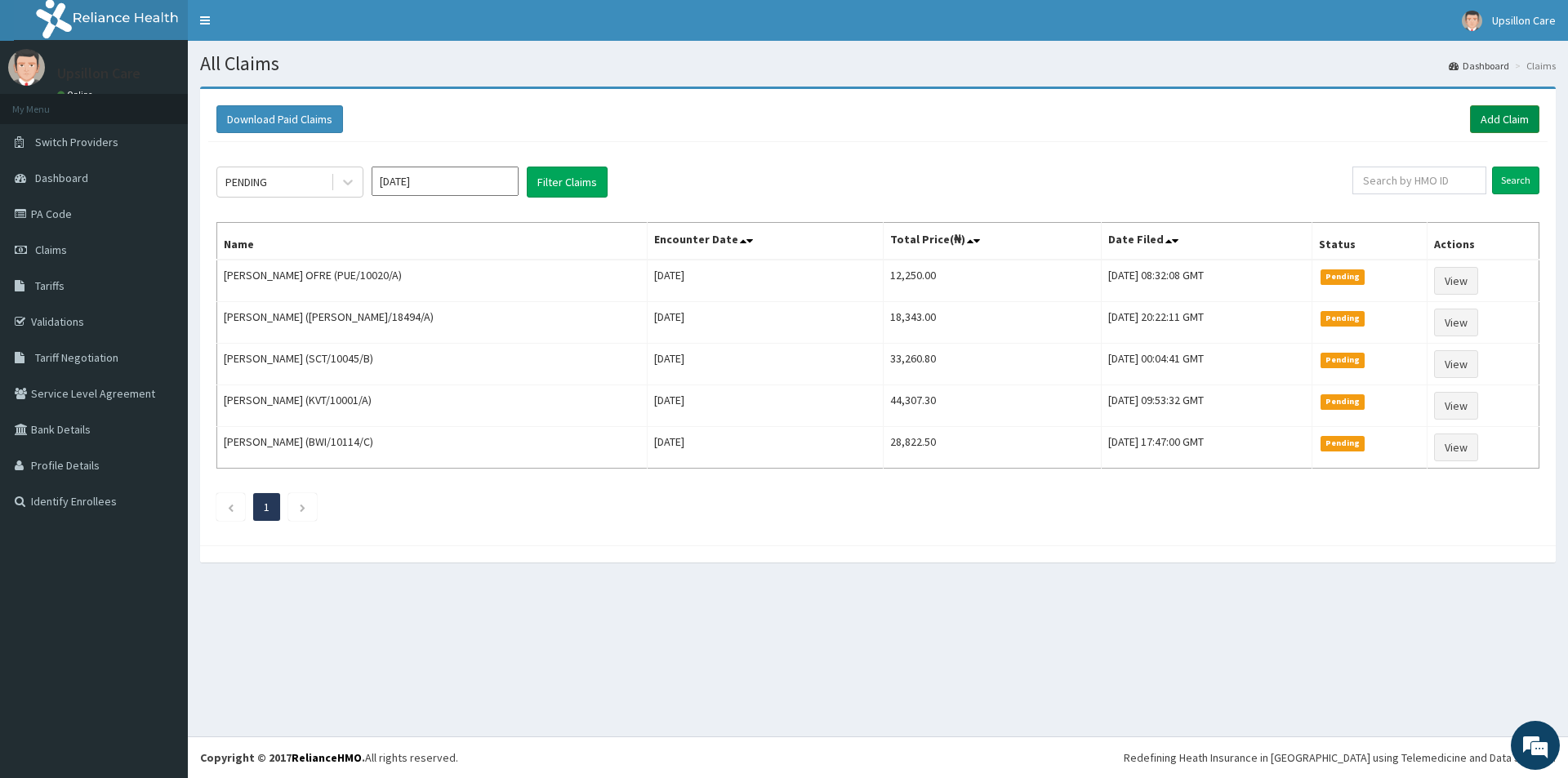
click at [1486, 126] on link "Add Claim" at bounding box center [1504, 119] width 70 height 28
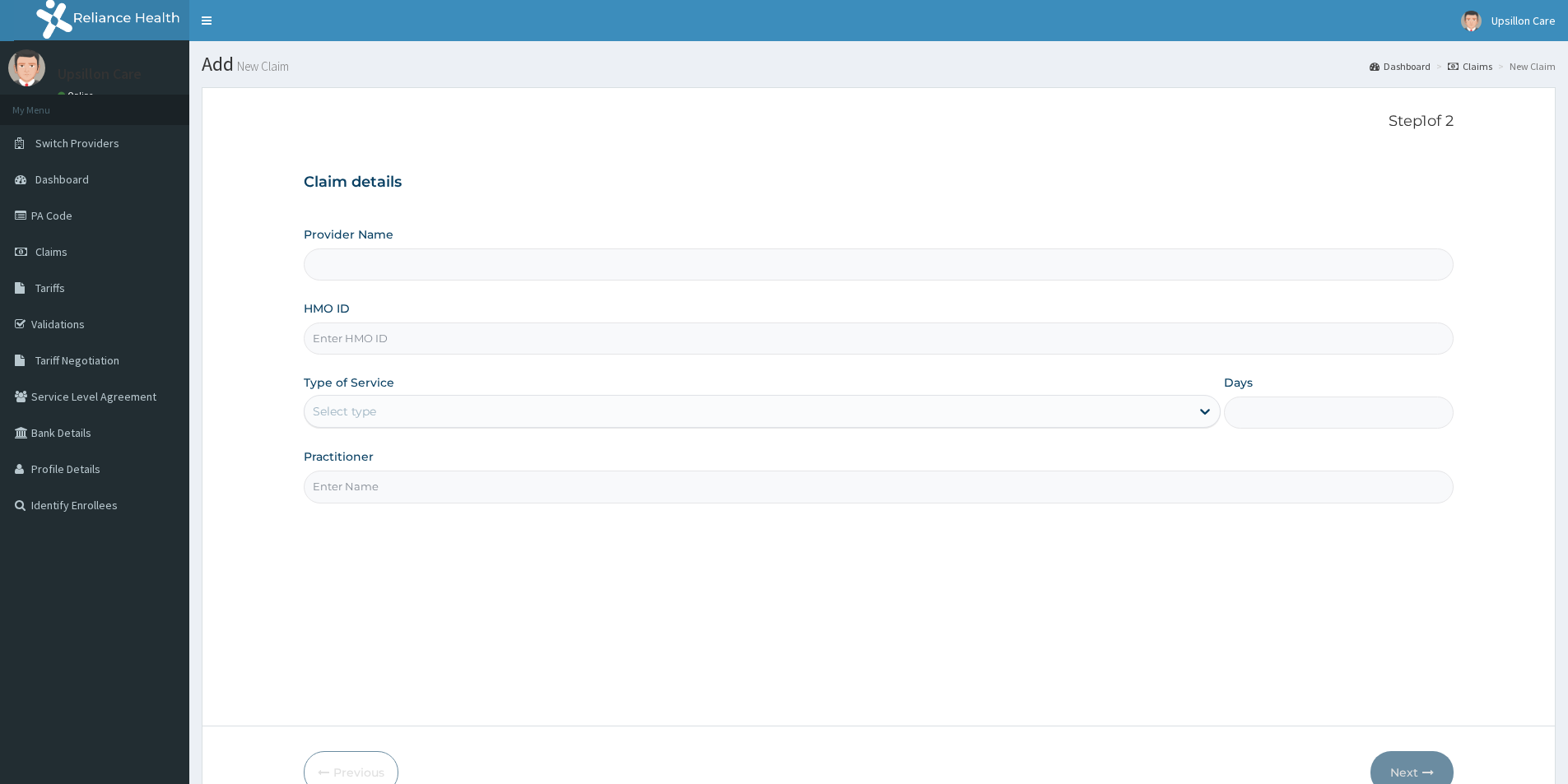
type input "Upsillon Care hospital"
click at [841, 339] on input "HMO ID" at bounding box center [878, 339] width 1149 height 32
paste input "PUE/10030/A"
type input "PUE/10030/A"
click at [831, 411] on div "Select type" at bounding box center [747, 411] width 885 height 27
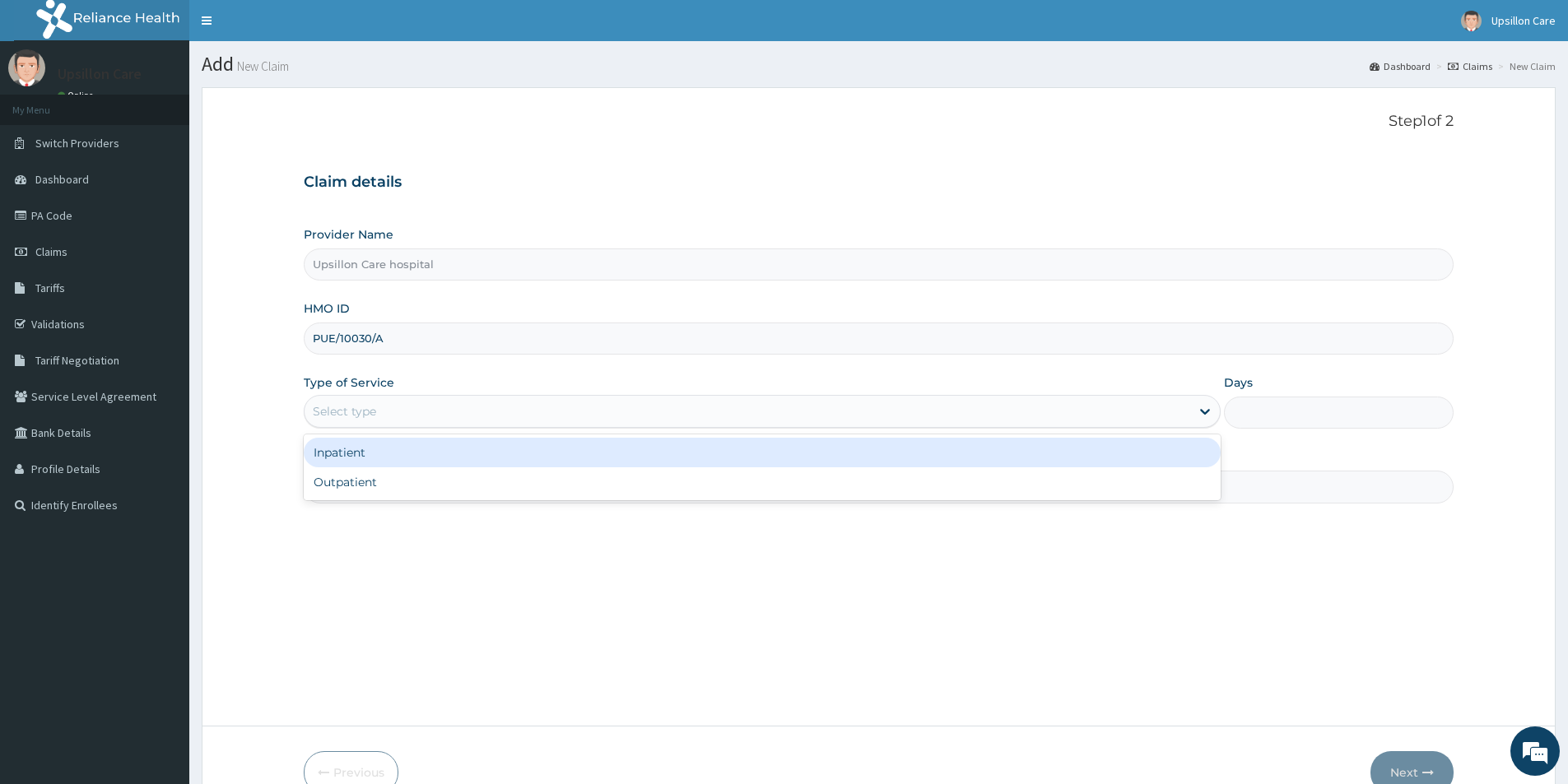
click at [832, 422] on div "Select type" at bounding box center [747, 411] width 885 height 27
click at [833, 423] on div "Select type" at bounding box center [747, 411] width 885 height 27
click at [827, 447] on div "Inpatient" at bounding box center [762, 452] width 917 height 30
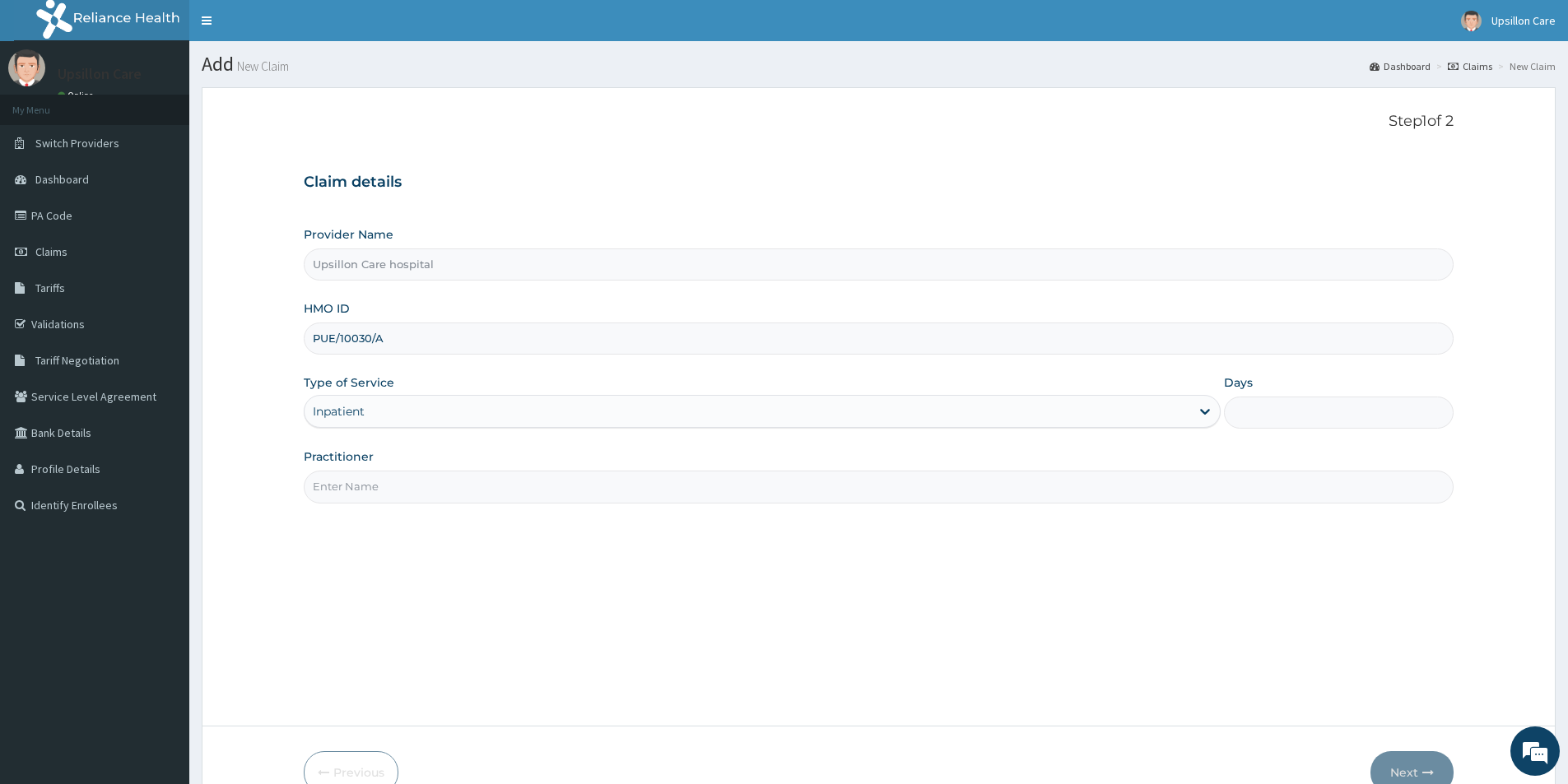
click at [1257, 401] on input "Days" at bounding box center [1338, 413] width 230 height 32
type input "1"
click at [1224, 477] on input "Practitioner" at bounding box center [878, 486] width 1149 height 32
type input "DR EVARAH"
click at [1412, 771] on button "Next" at bounding box center [1412, 772] width 83 height 43
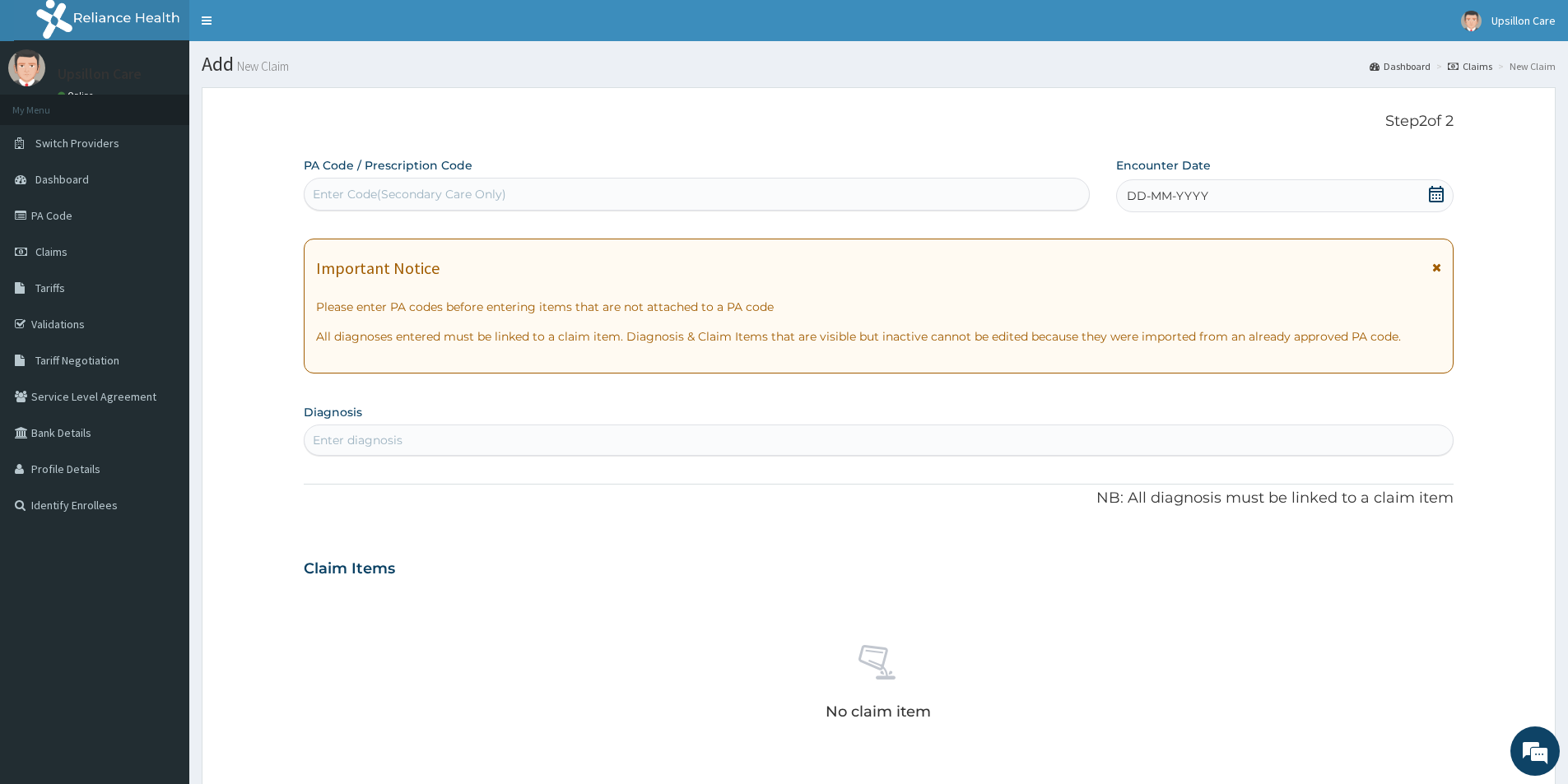
click at [487, 200] on div "Enter Code(Secondary Care Only)" at bounding box center [409, 194] width 193 height 17
paste input "PA/6F6E79"
type input "PA/6F6E79"
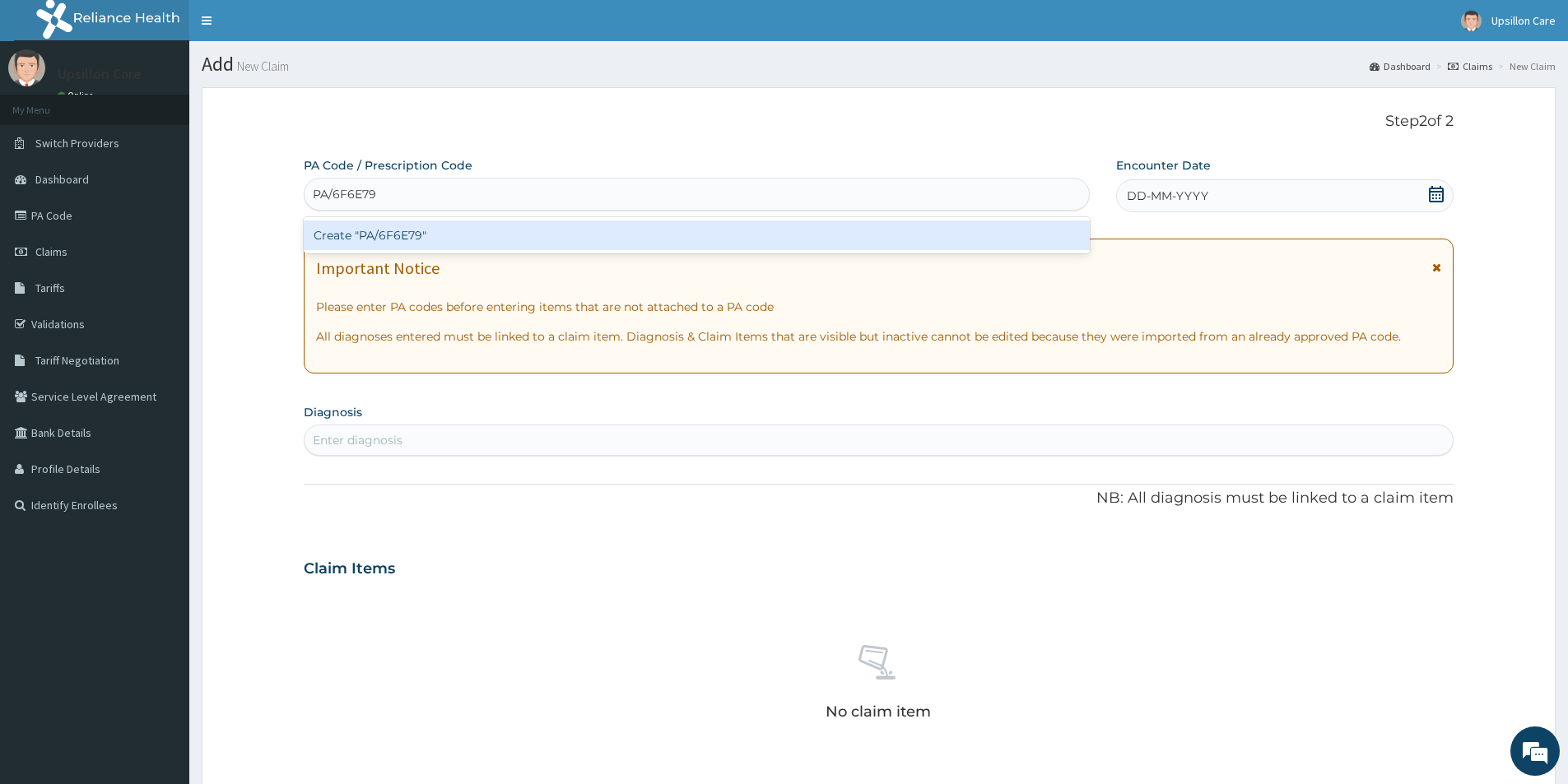
click at [492, 232] on div "Create "PA/6F6E79"" at bounding box center [697, 236] width 786 height 30
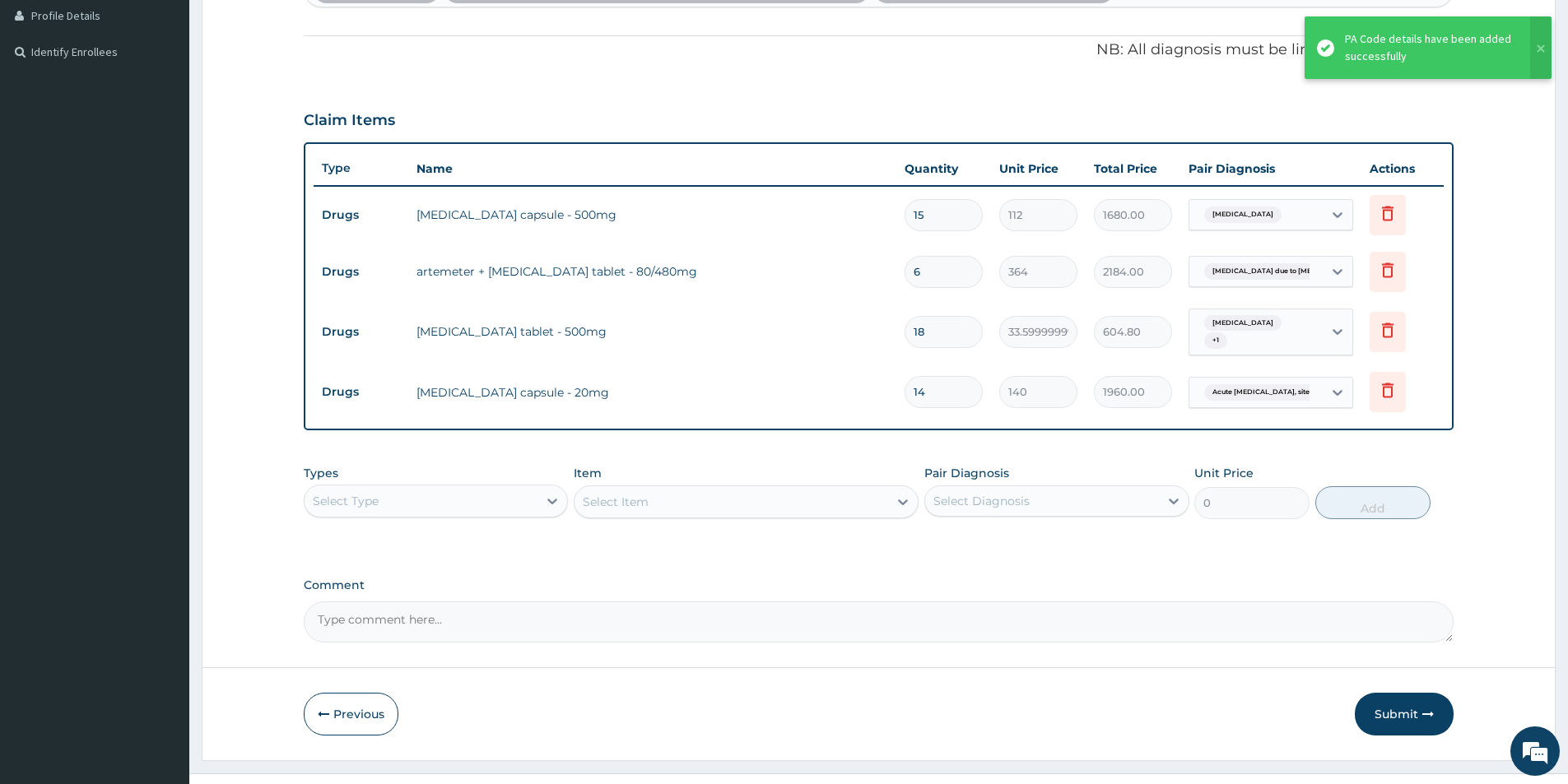
scroll to position [485, 0]
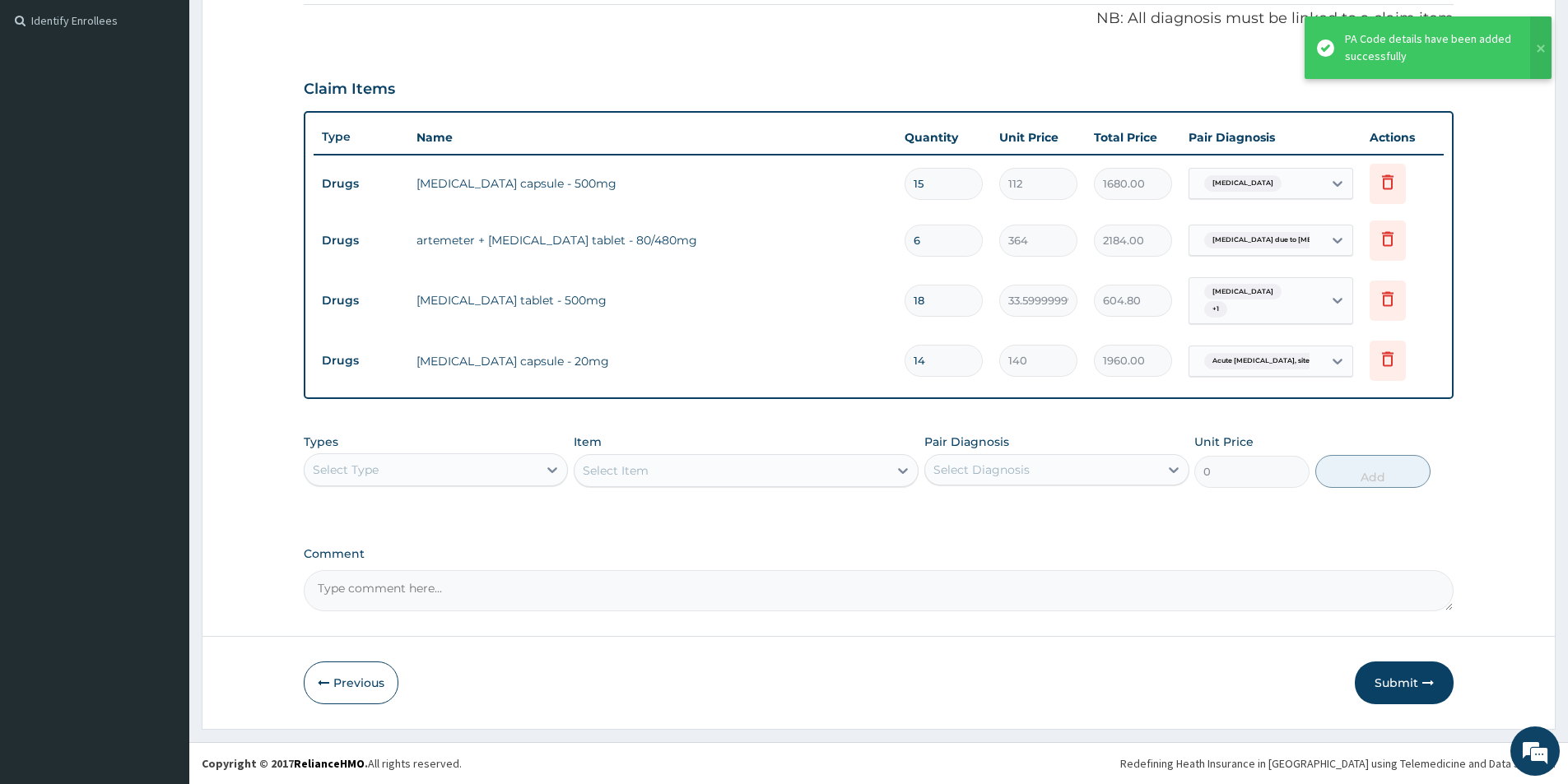
click at [1394, 687] on button "Submit" at bounding box center [1404, 682] width 99 height 43
